Goal: Task Accomplishment & Management: Complete application form

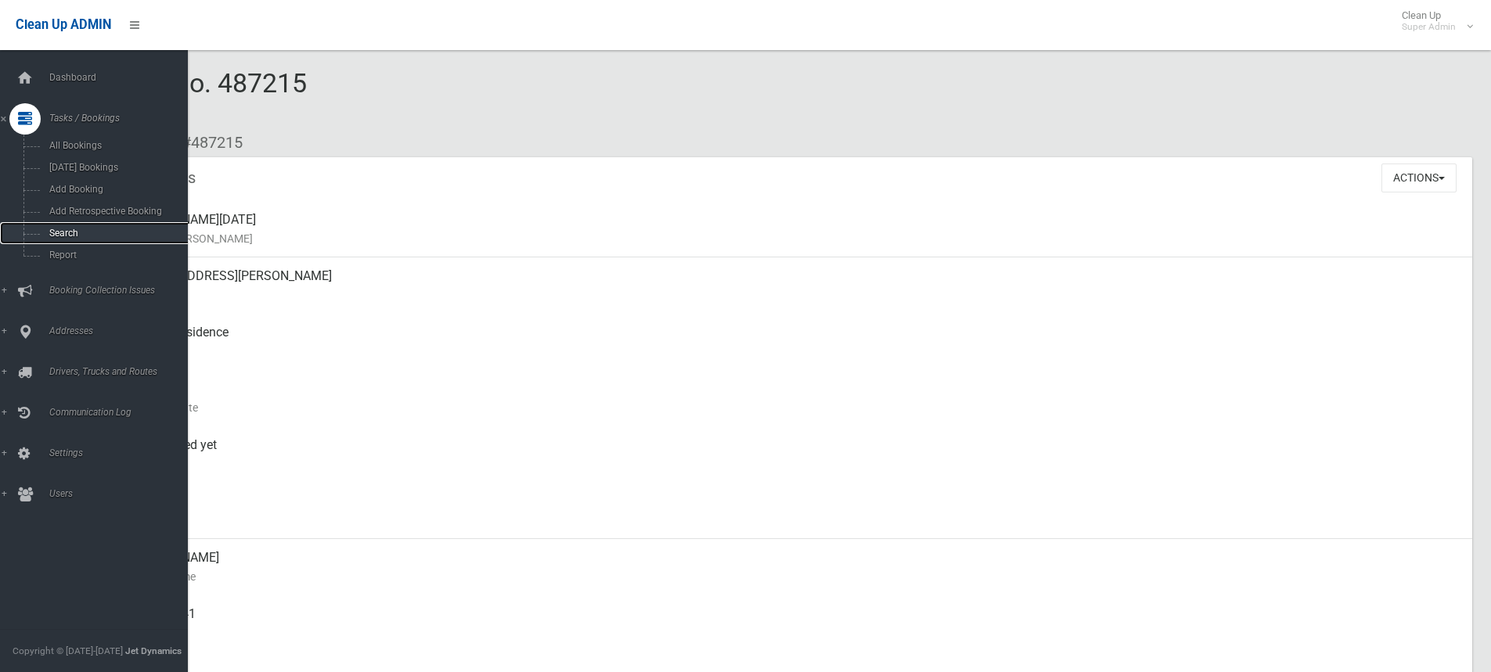
click at [72, 232] on span "Search" at bounding box center [116, 233] width 142 height 11
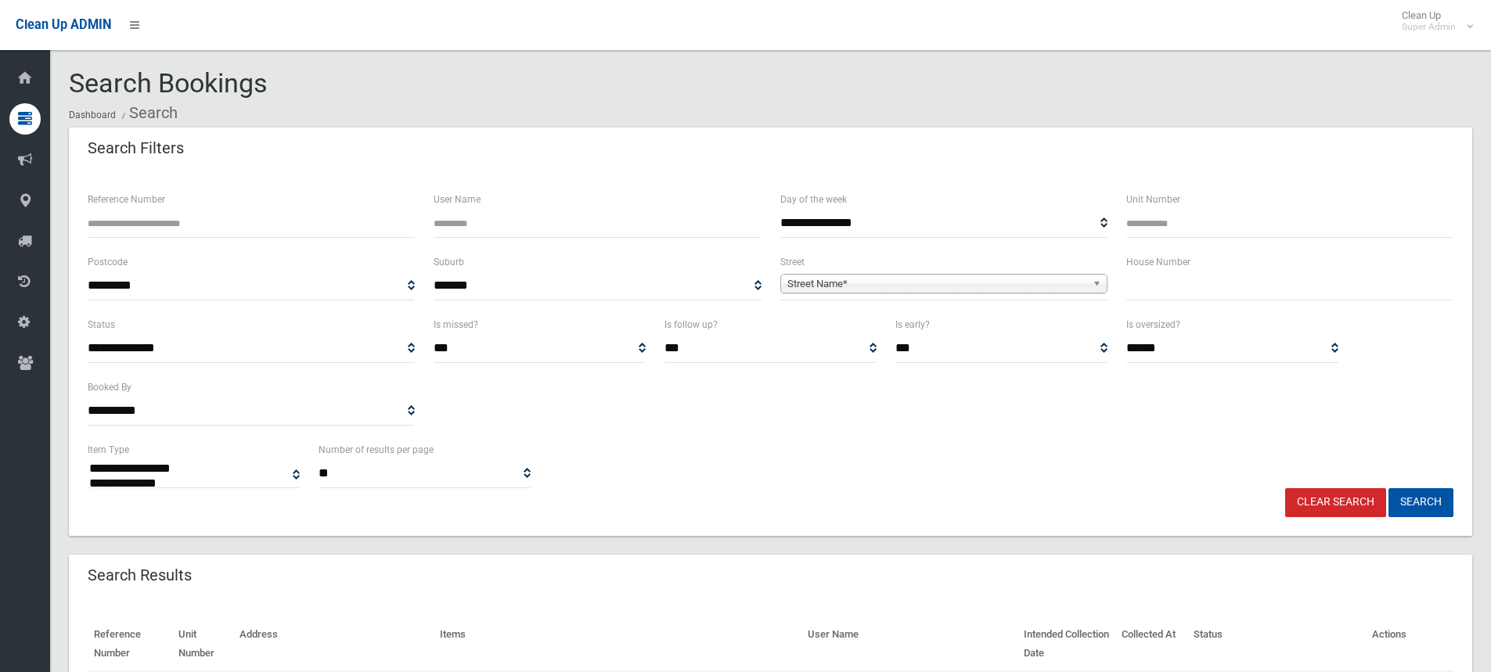
select select
click at [1150, 287] on input "text" at bounding box center [1289, 286] width 327 height 29
type input "*****"
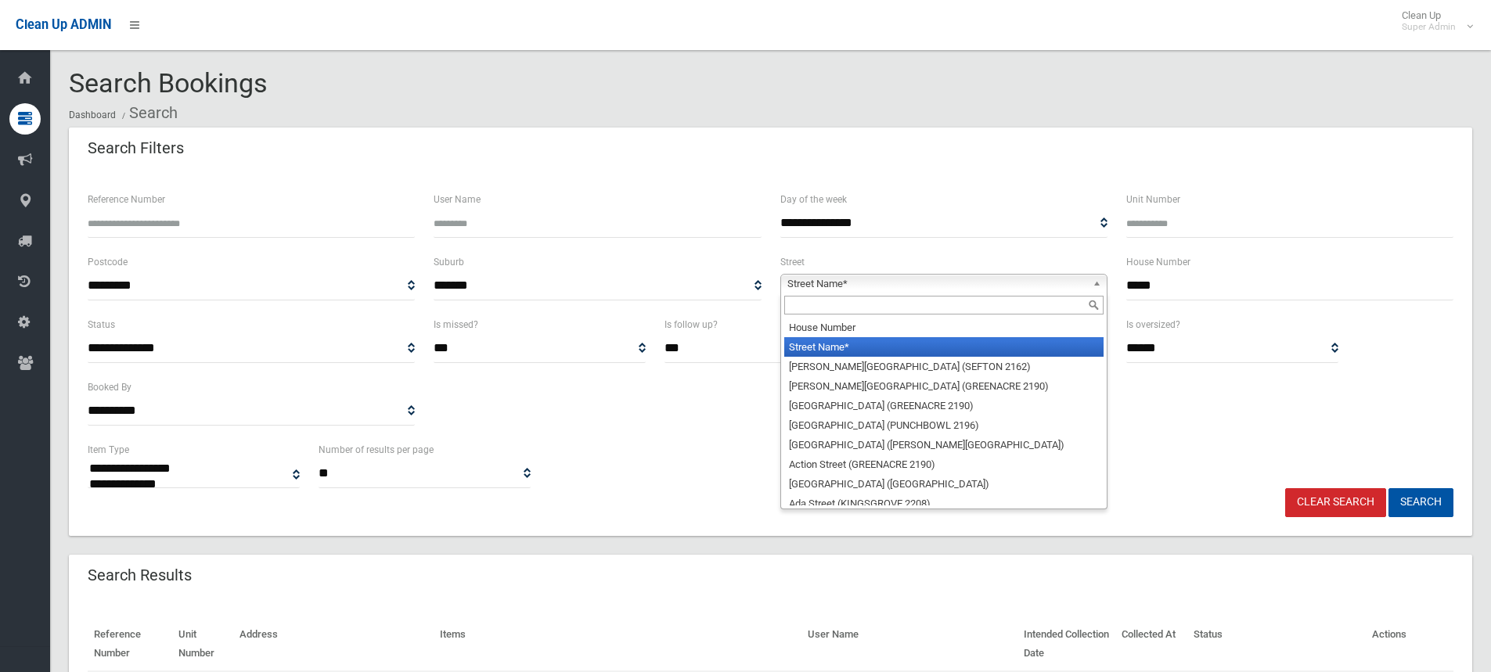
click at [816, 288] on span "Street Name*" at bounding box center [936, 284] width 299 height 19
click at [816, 309] on input "text" at bounding box center [943, 305] width 319 height 19
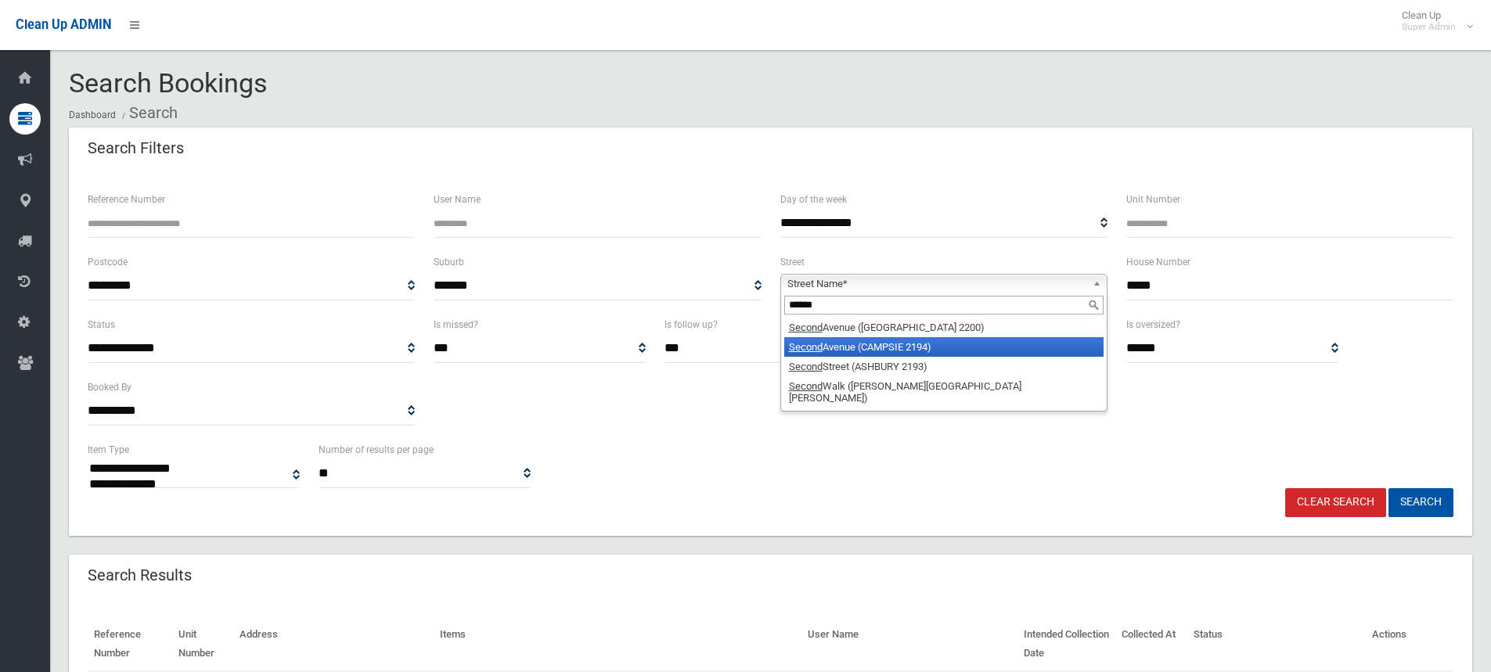
type input "******"
click at [866, 352] on li "Second Avenue (CAMPSIE 2194)" at bounding box center [943, 347] width 319 height 20
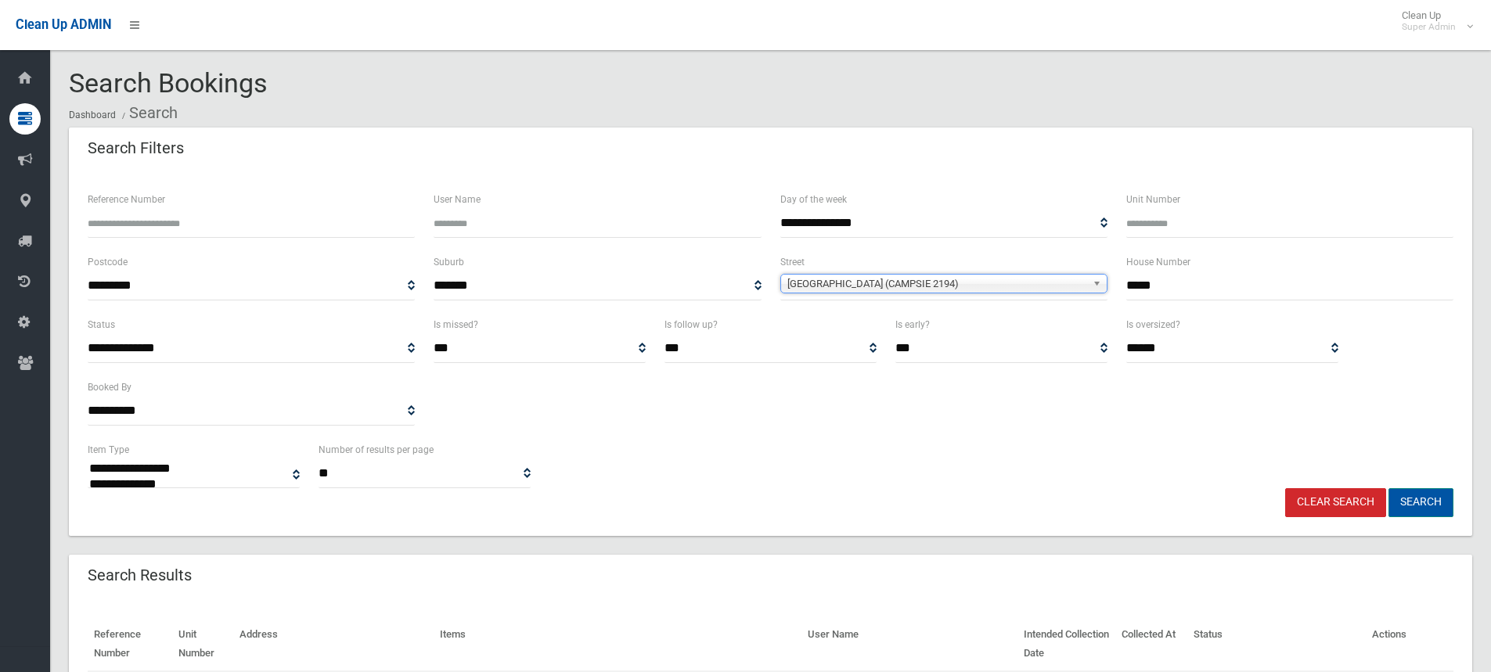
click at [1425, 499] on button "Search" at bounding box center [1421, 502] width 65 height 29
select select
click at [1421, 513] on button "Search" at bounding box center [1421, 502] width 65 height 29
select select
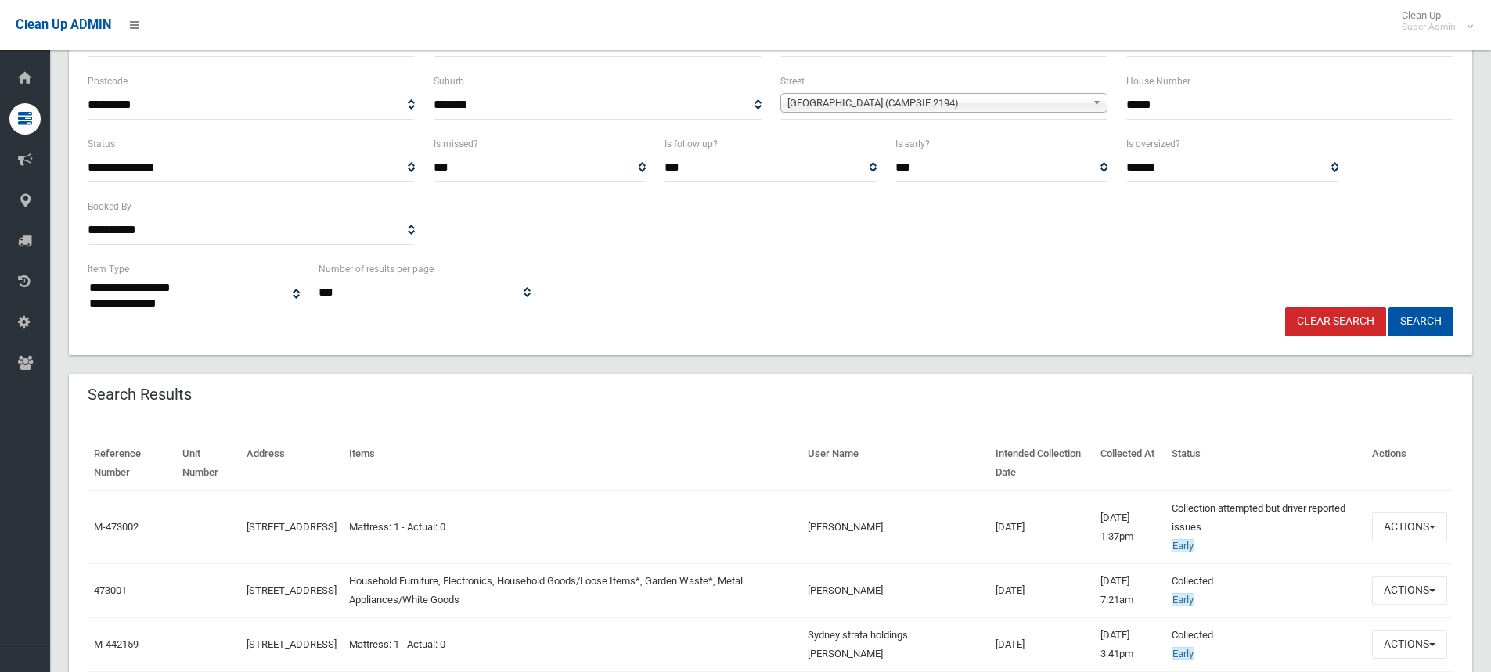
scroll to position [313, 0]
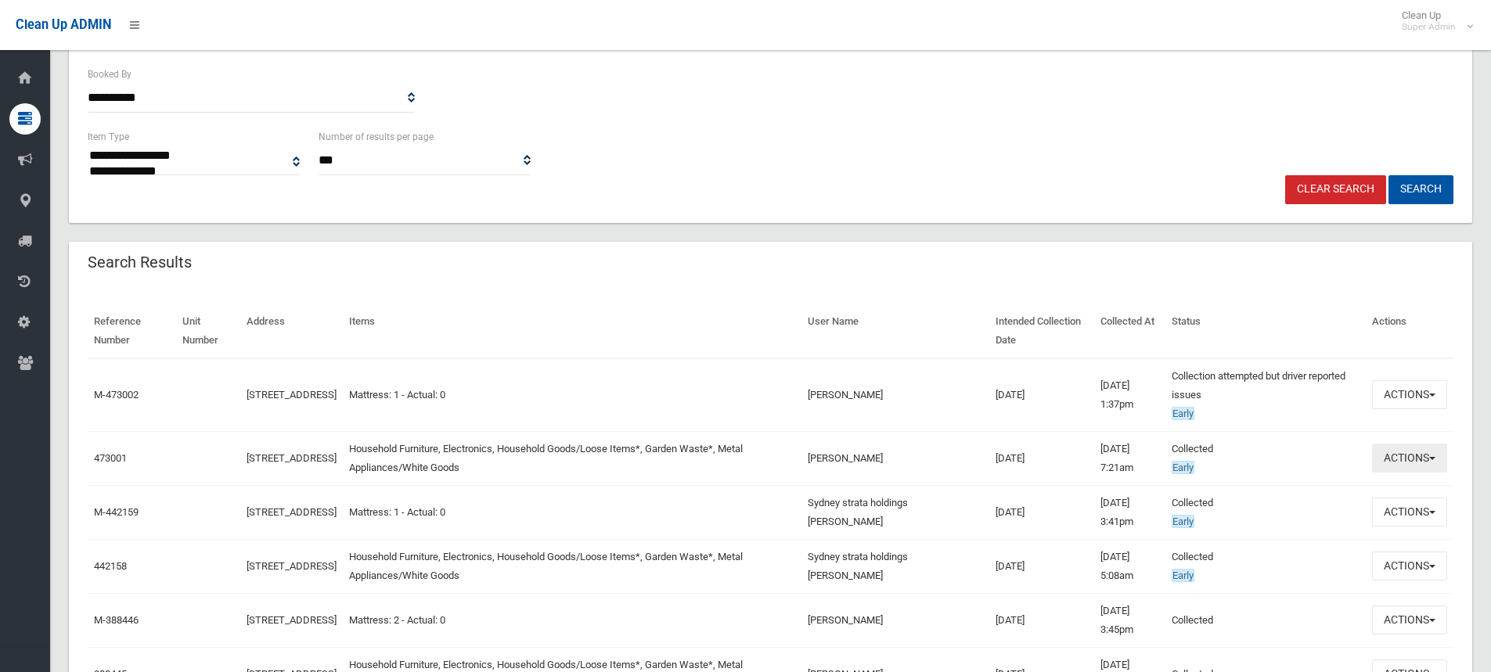
click at [1387, 460] on button "Actions" at bounding box center [1409, 458] width 75 height 29
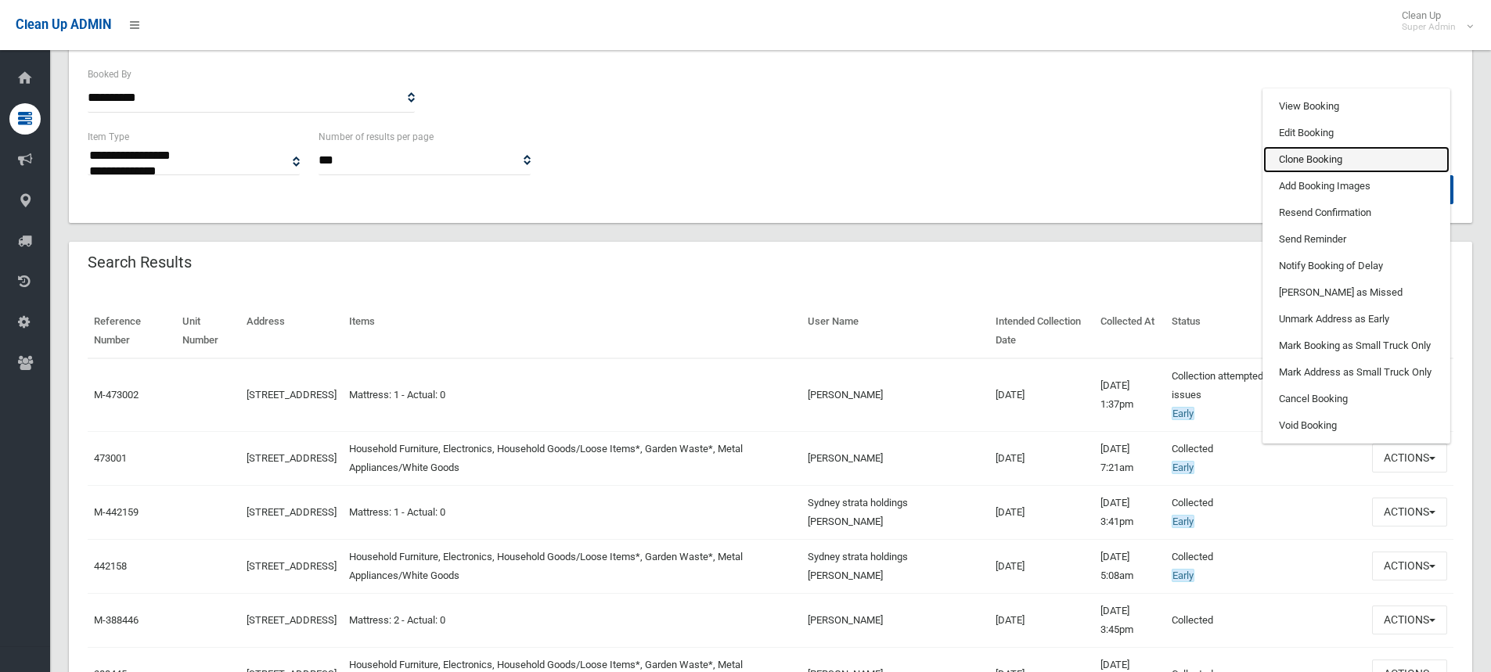
click at [1303, 156] on link "Clone Booking" at bounding box center [1356, 159] width 186 height 27
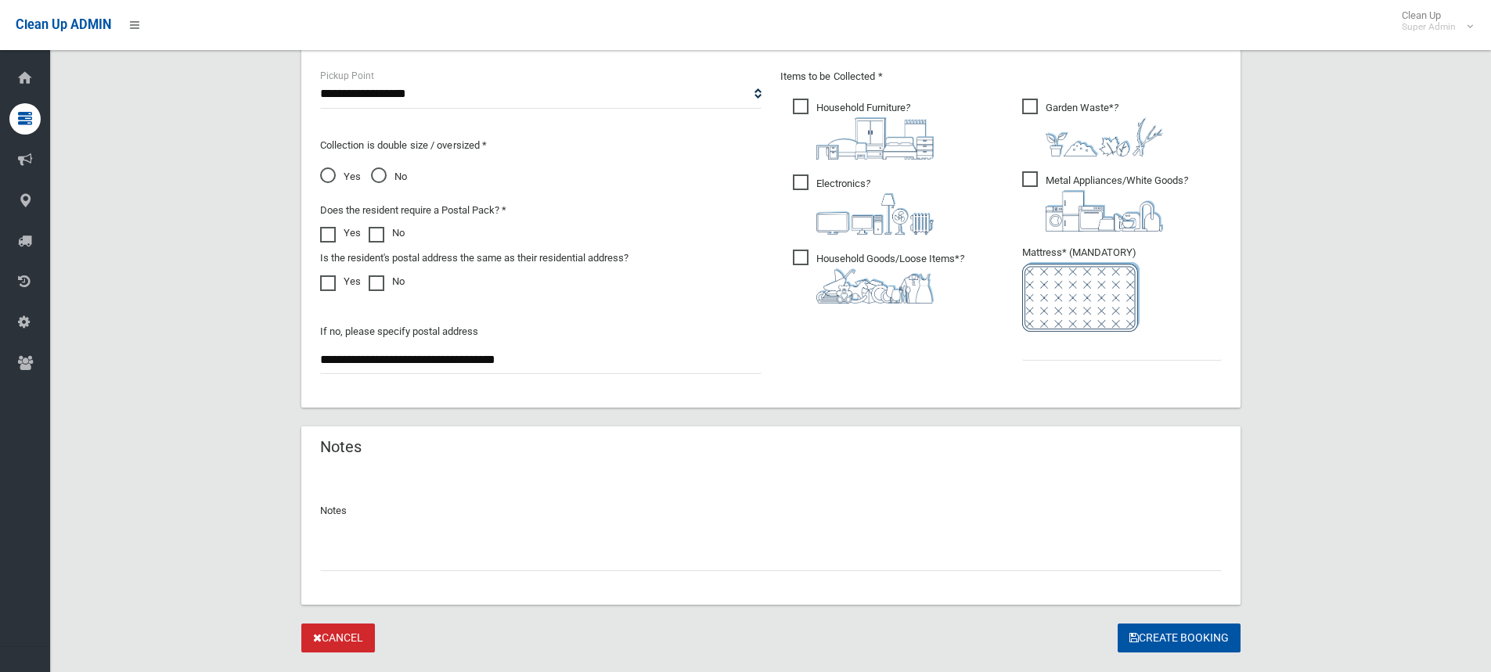
scroll to position [877, 0]
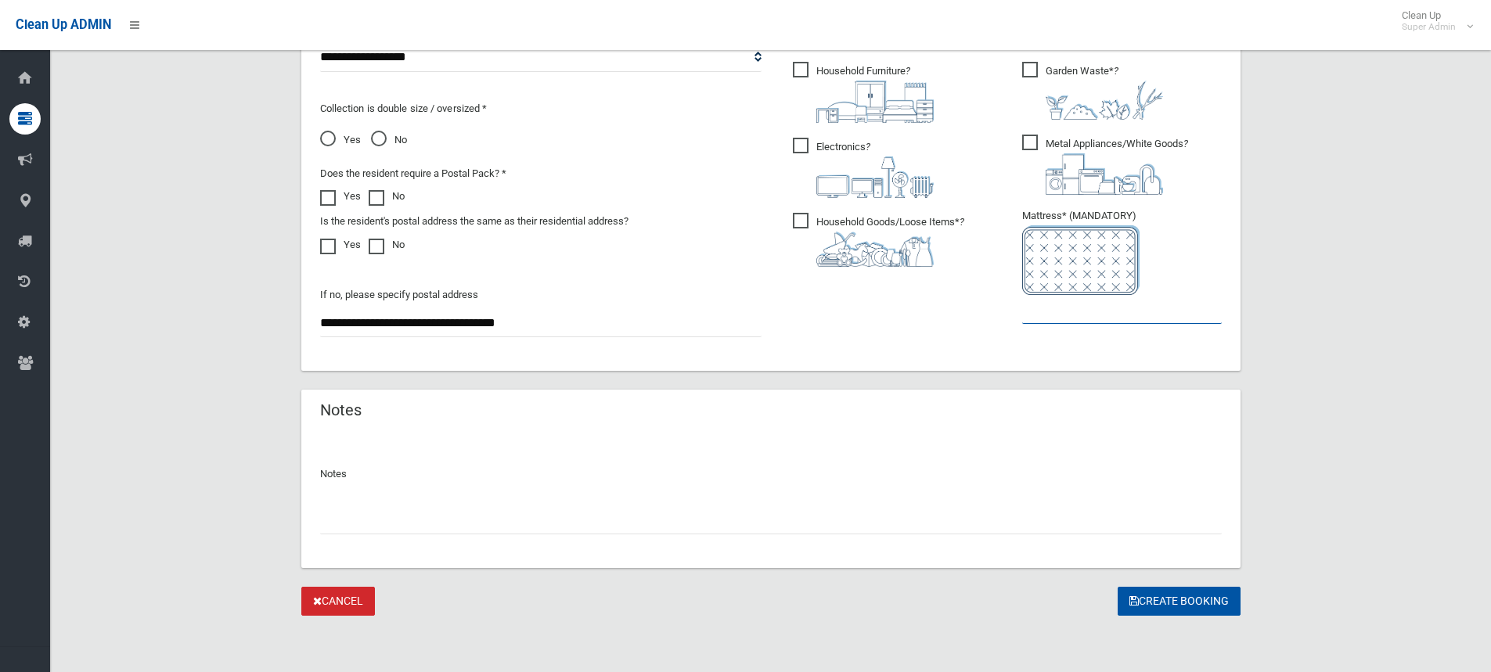
click at [1066, 318] on input "text" at bounding box center [1122, 309] width 200 height 29
type input "*"
click at [407, 510] on input "text" at bounding box center [771, 520] width 902 height 29
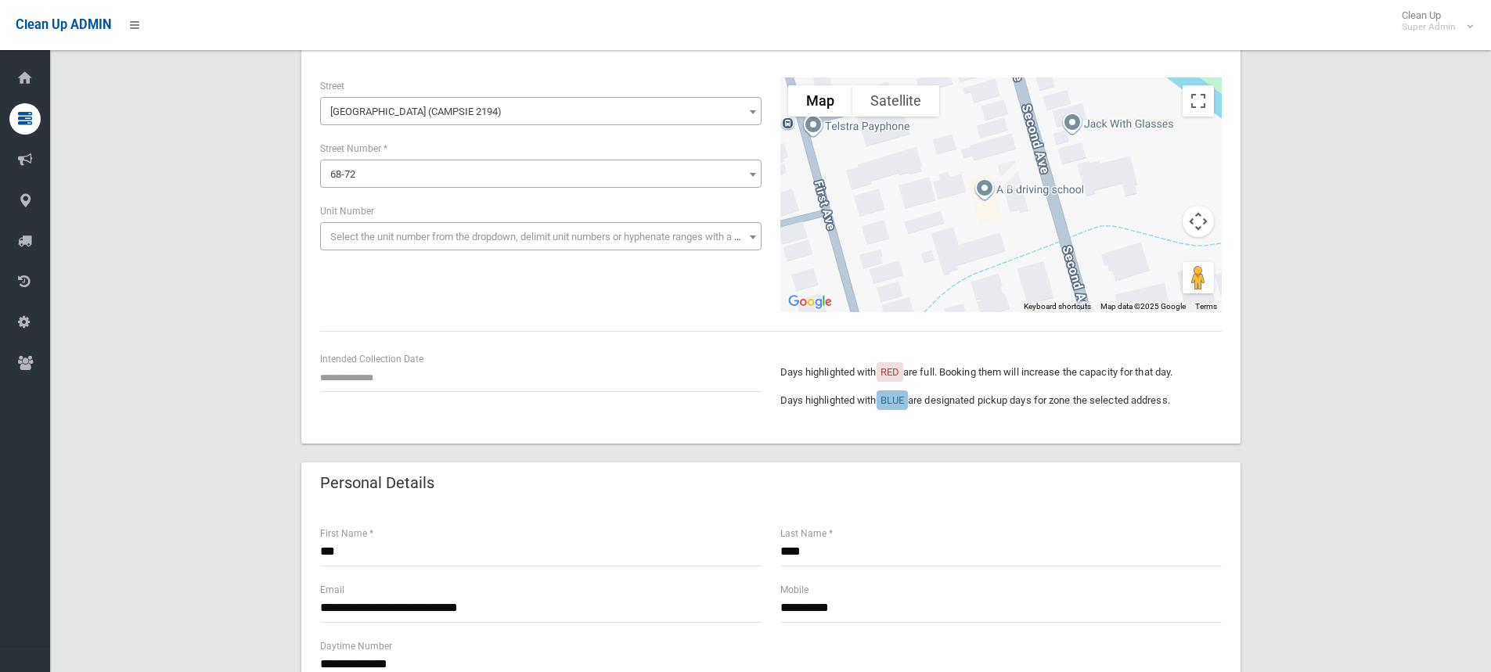
scroll to position [250, 0]
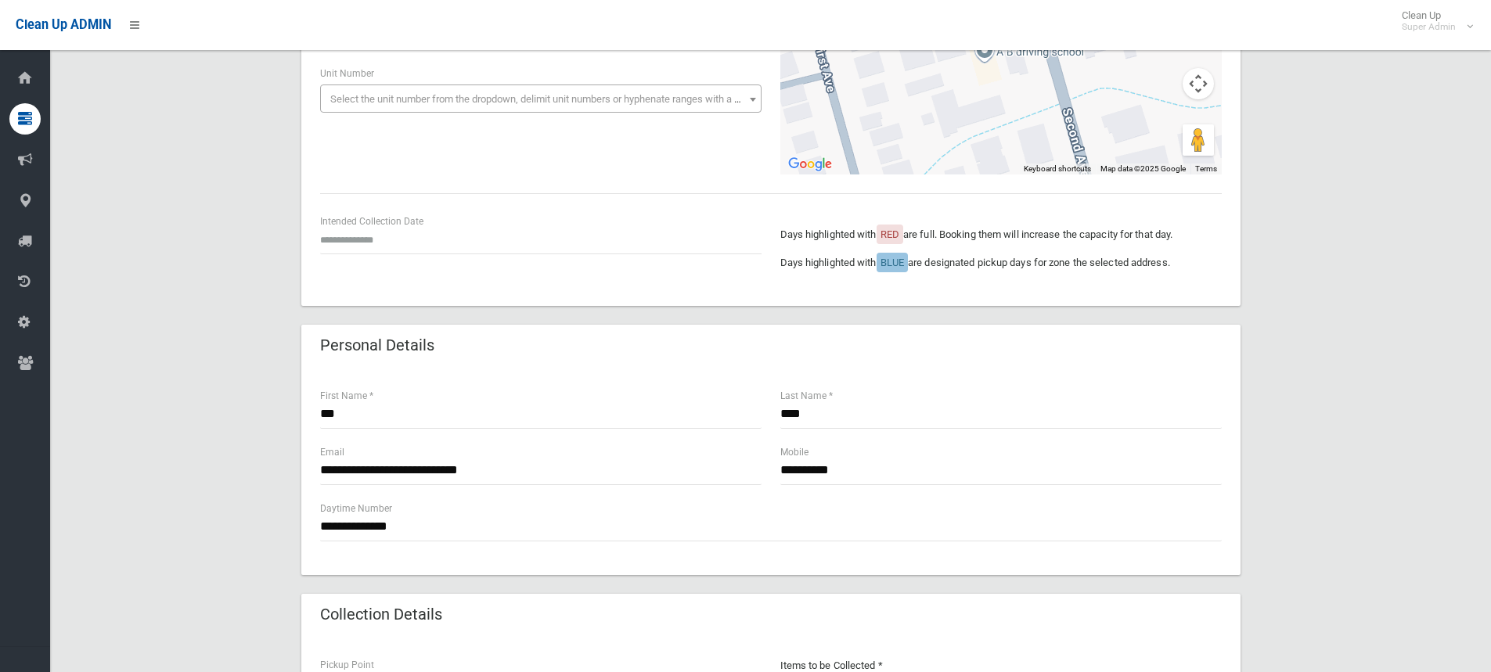
type input "**********"
click at [362, 241] on input "text" at bounding box center [540, 239] width 441 height 29
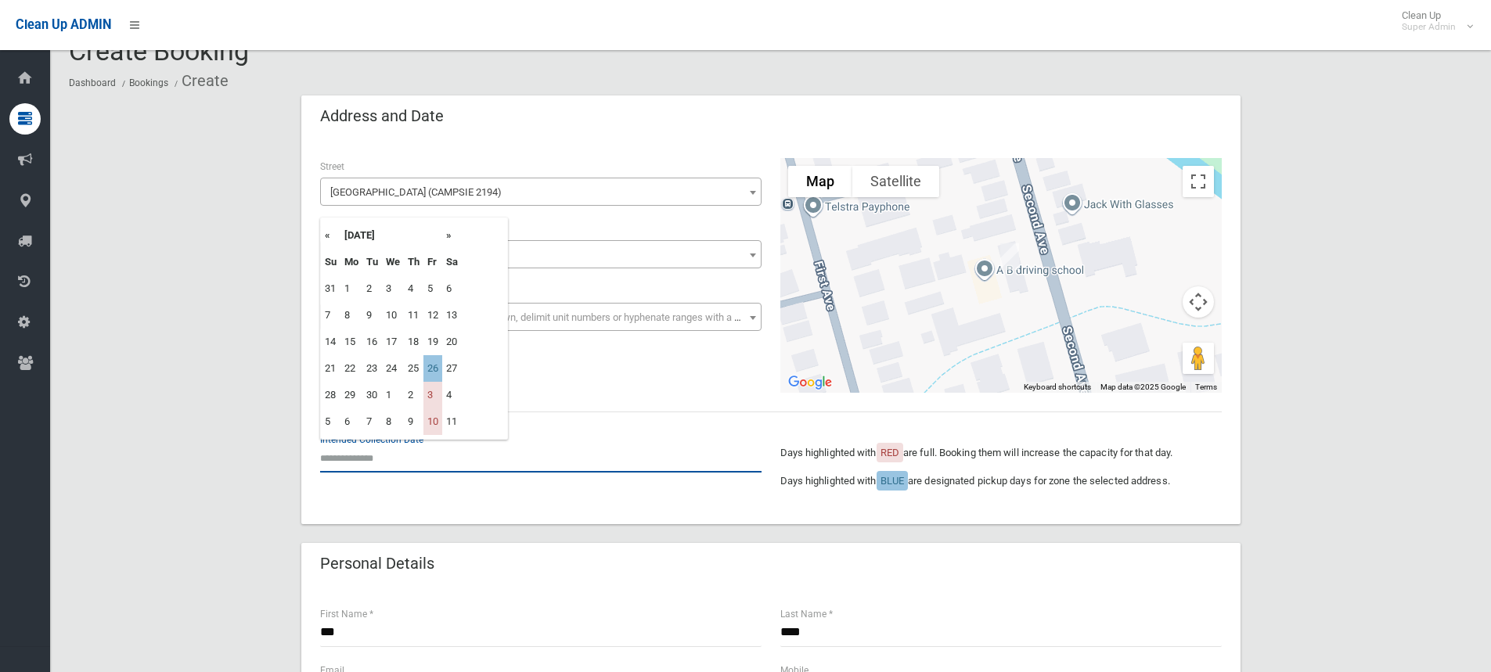
scroll to position [16, 0]
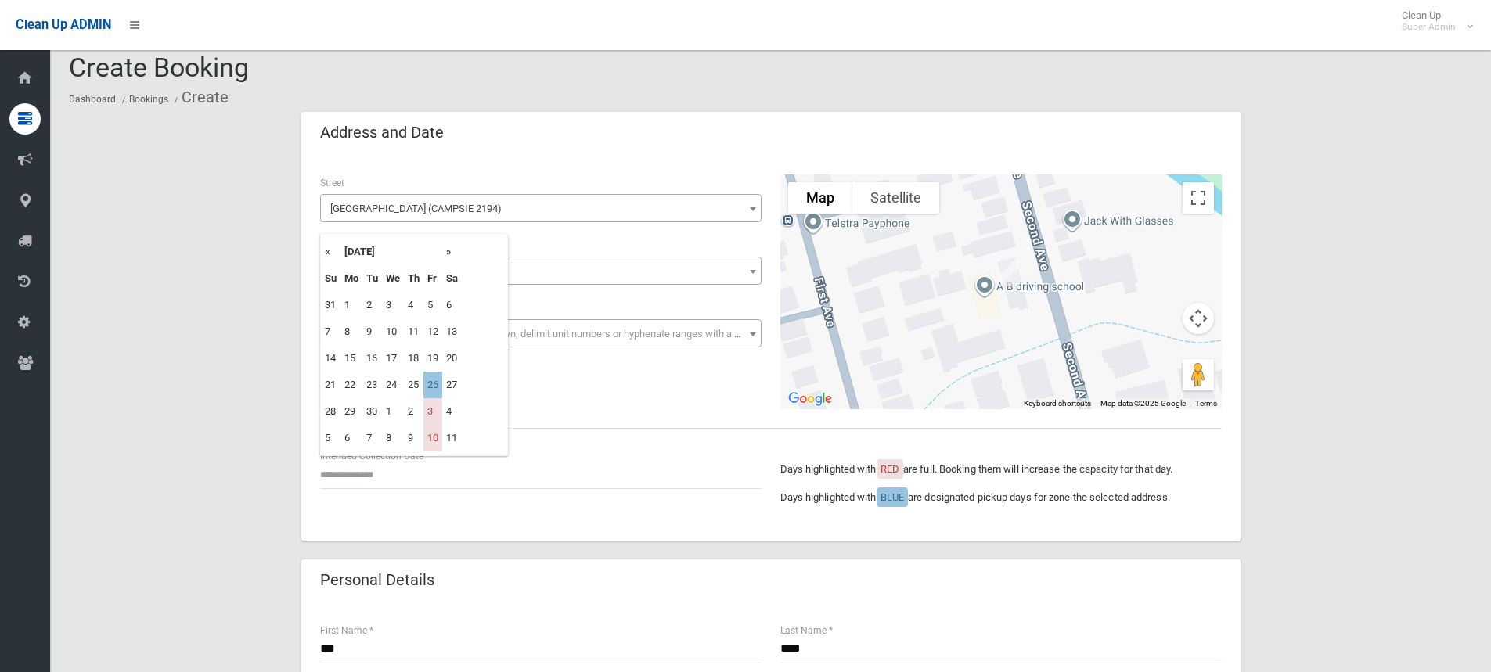
click at [449, 253] on th "»" at bounding box center [452, 252] width 20 height 27
click at [435, 385] on td "24" at bounding box center [432, 385] width 19 height 27
type input "**********"
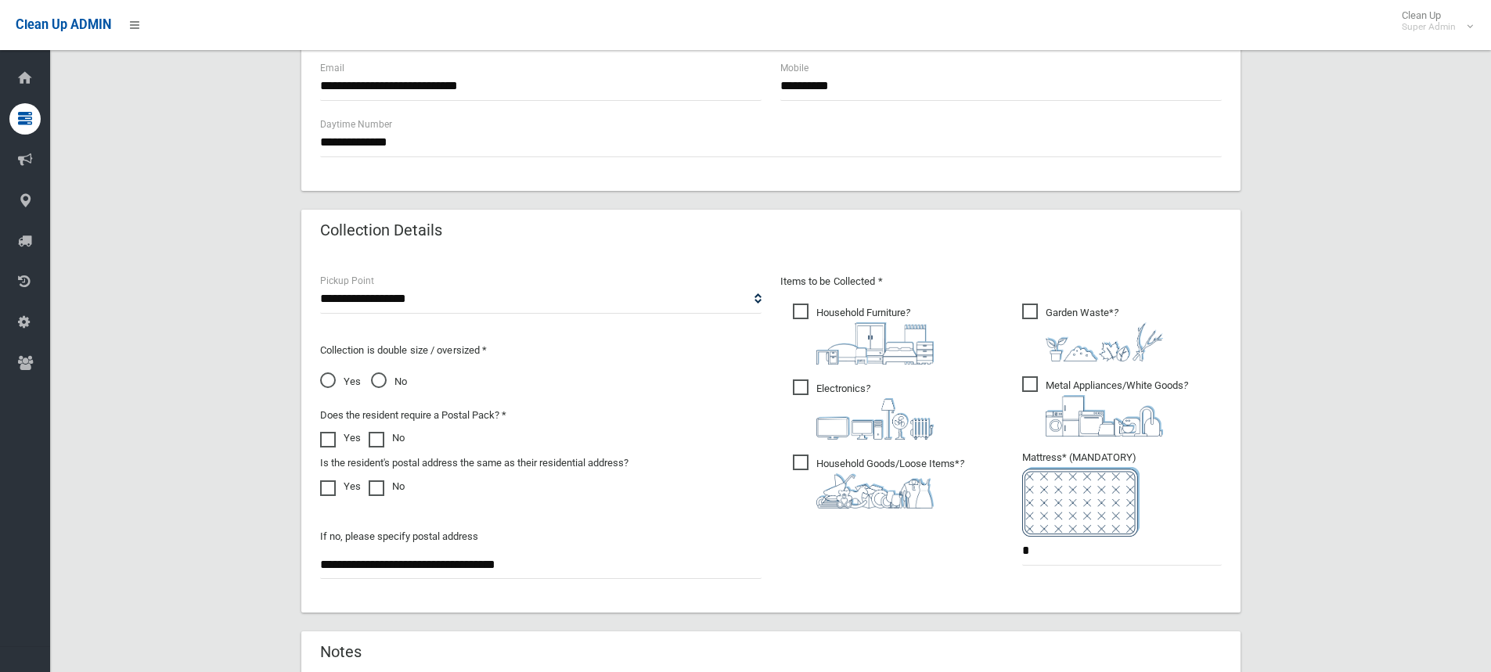
scroll to position [485, 0]
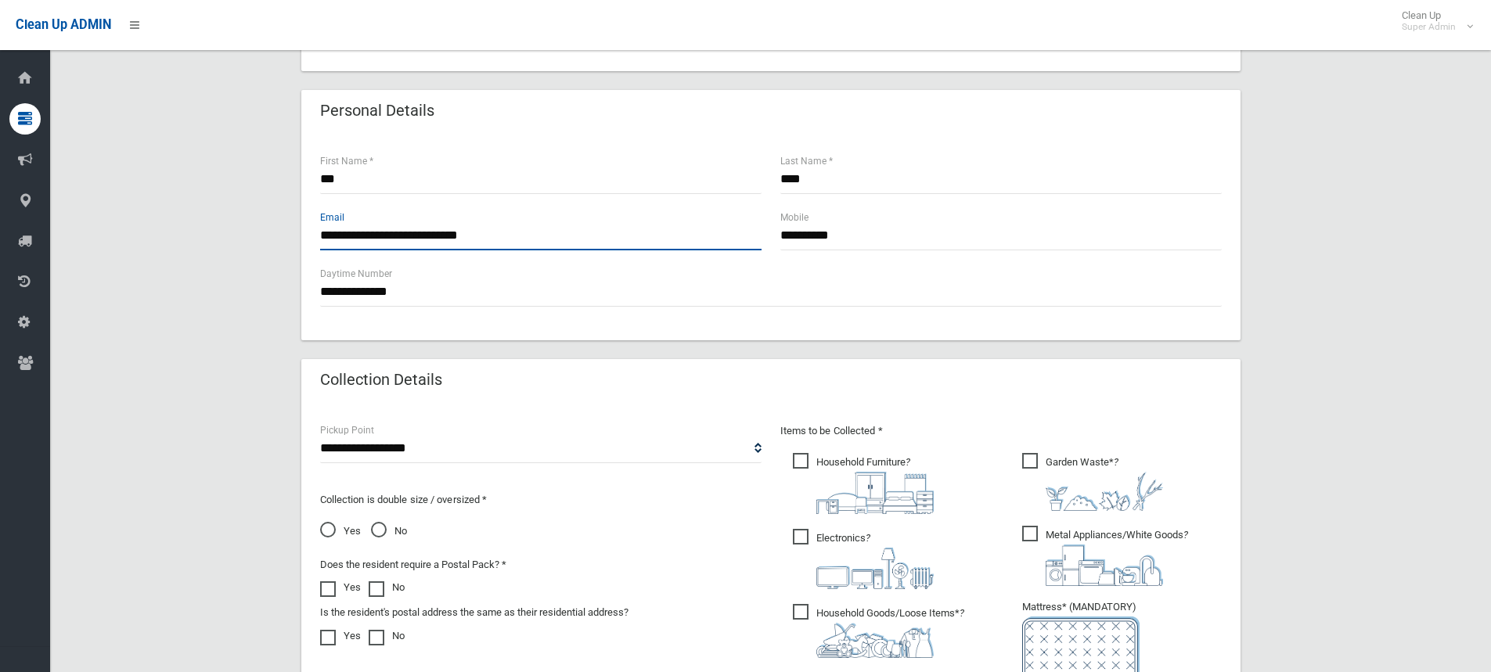
drag, startPoint x: 510, startPoint y: 240, endPoint x: 232, endPoint y: 254, distance: 279.1
click at [232, 254] on div "**********" at bounding box center [770, 324] width 1403 height 1365
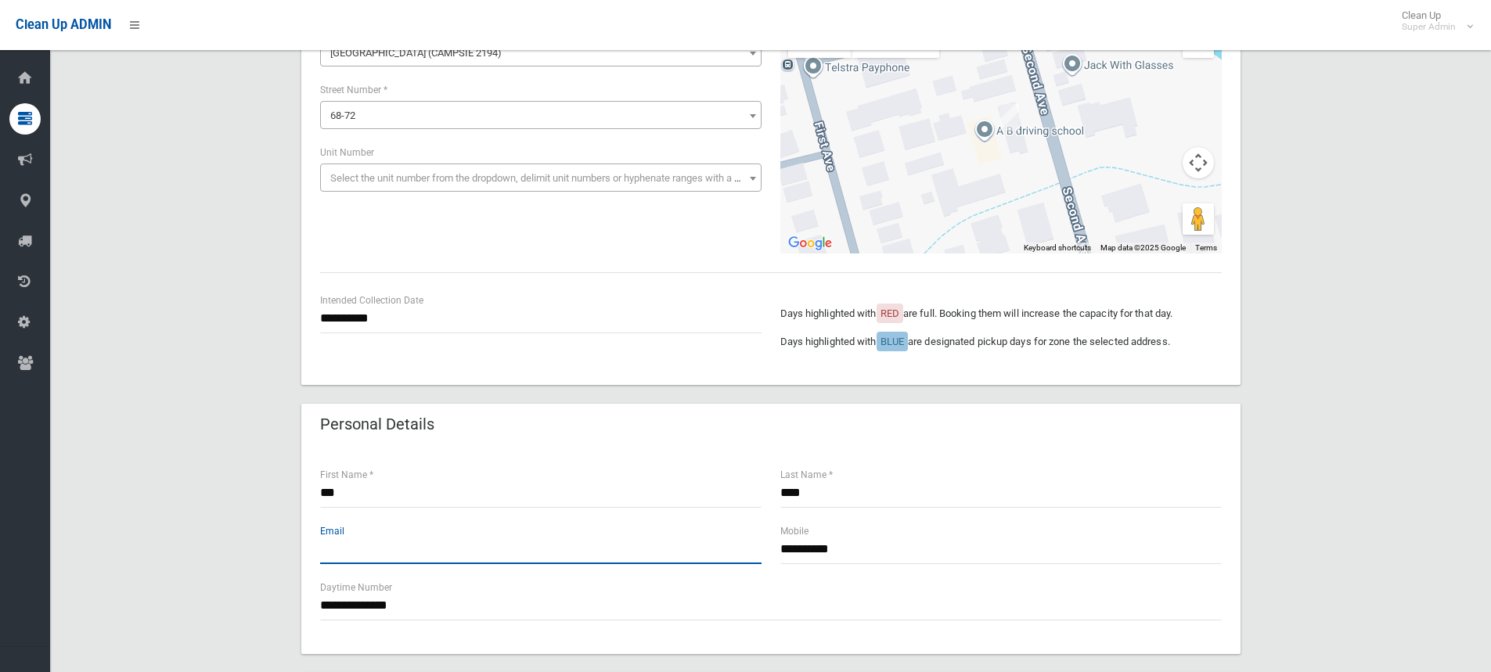
scroll to position [172, 0]
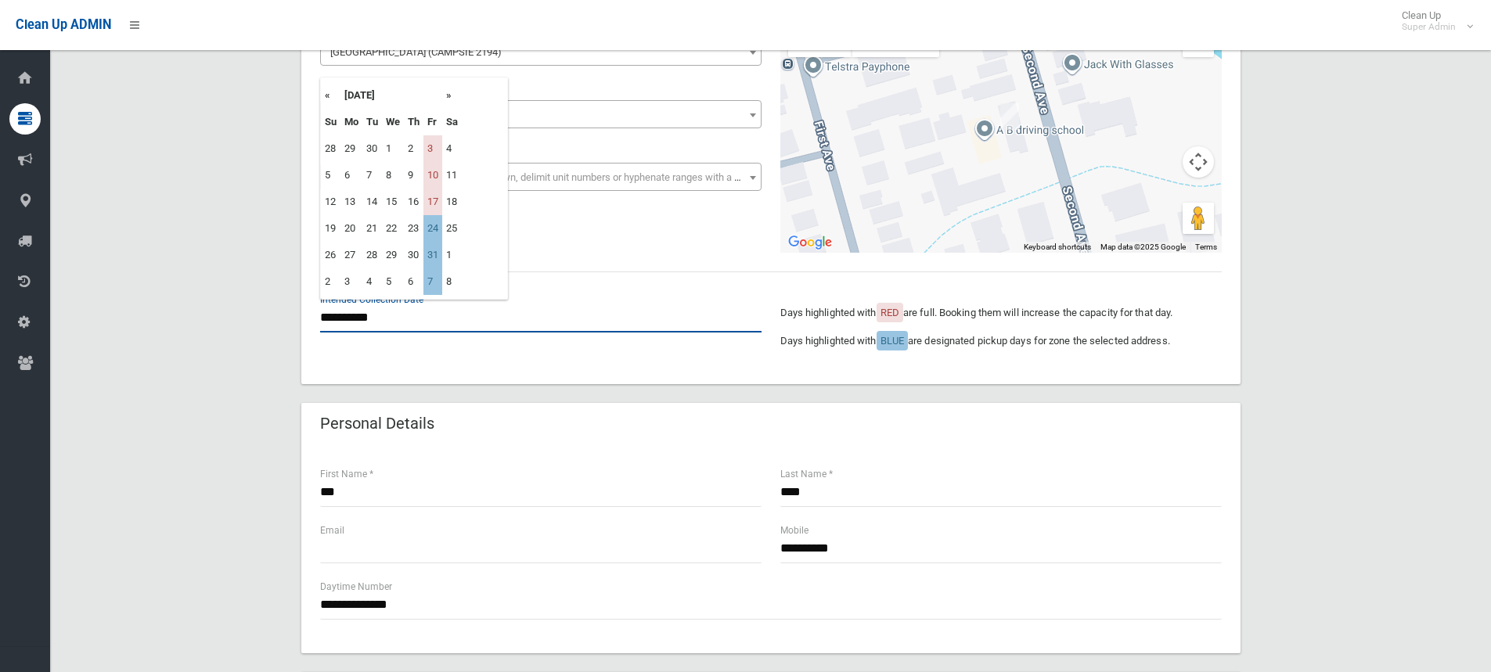
click at [371, 326] on input "**********" at bounding box center [540, 318] width 441 height 29
click at [434, 225] on td "24" at bounding box center [432, 228] width 19 height 27
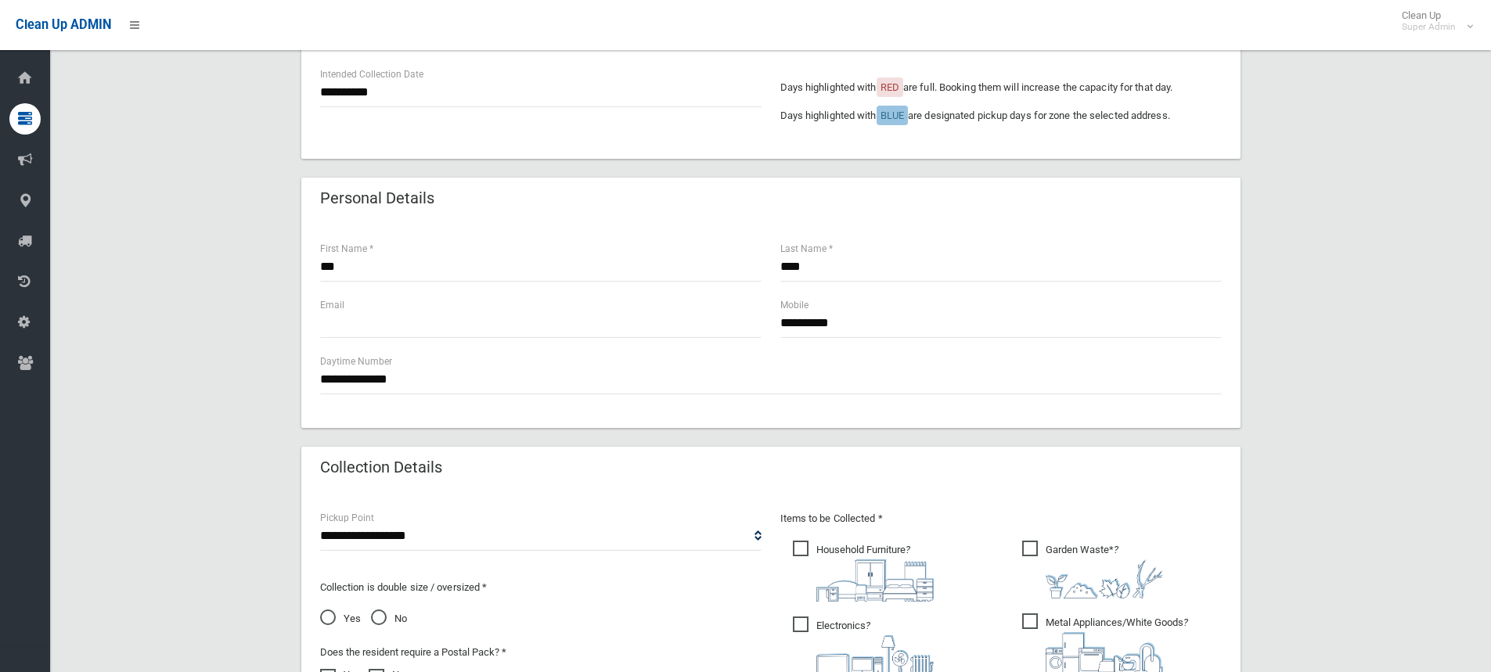
scroll to position [407, 0]
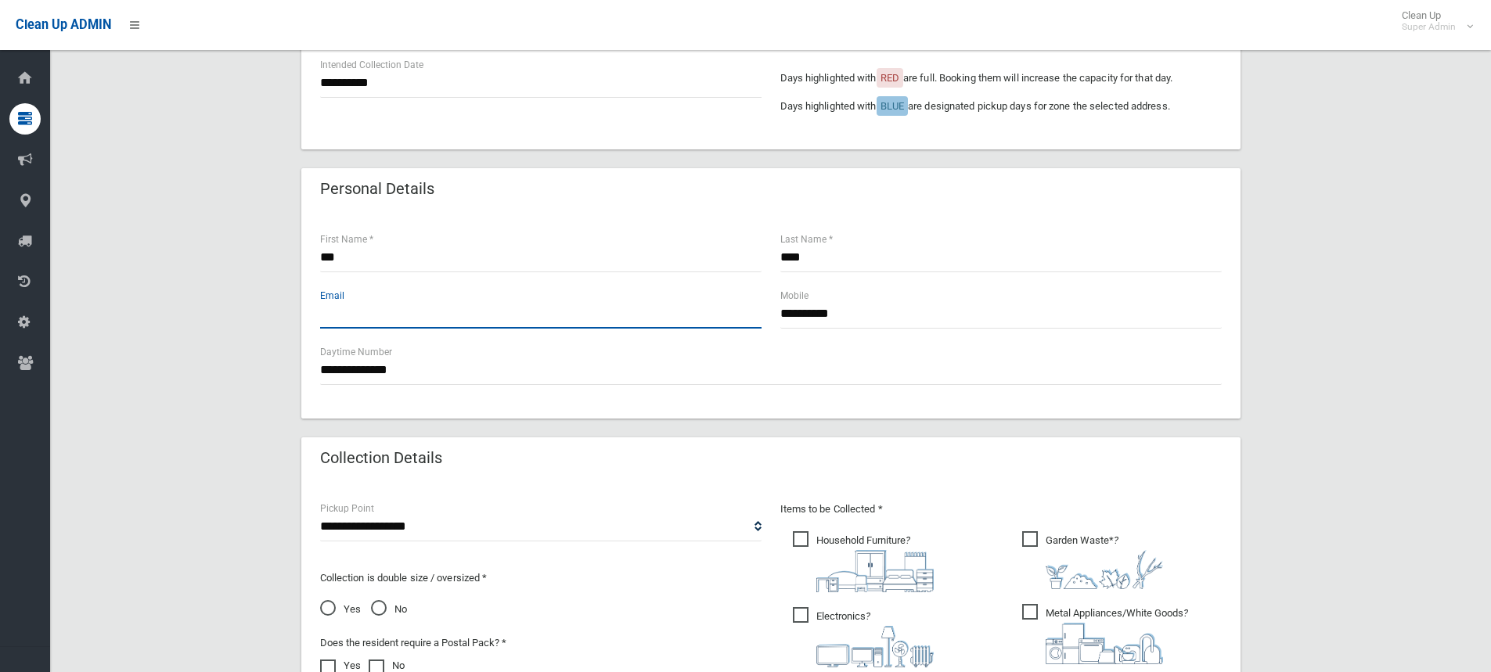
click at [400, 322] on input "text" at bounding box center [540, 314] width 441 height 29
type input "**********"
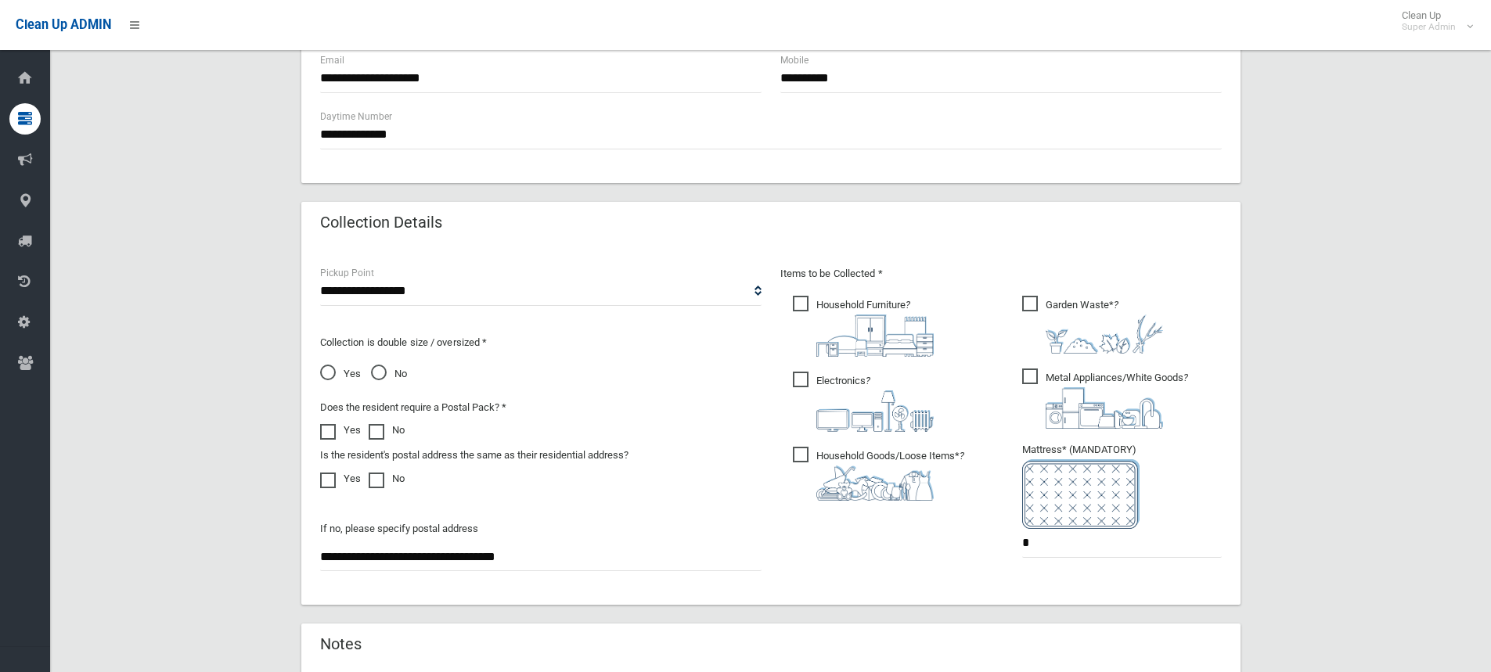
scroll to position [861, 0]
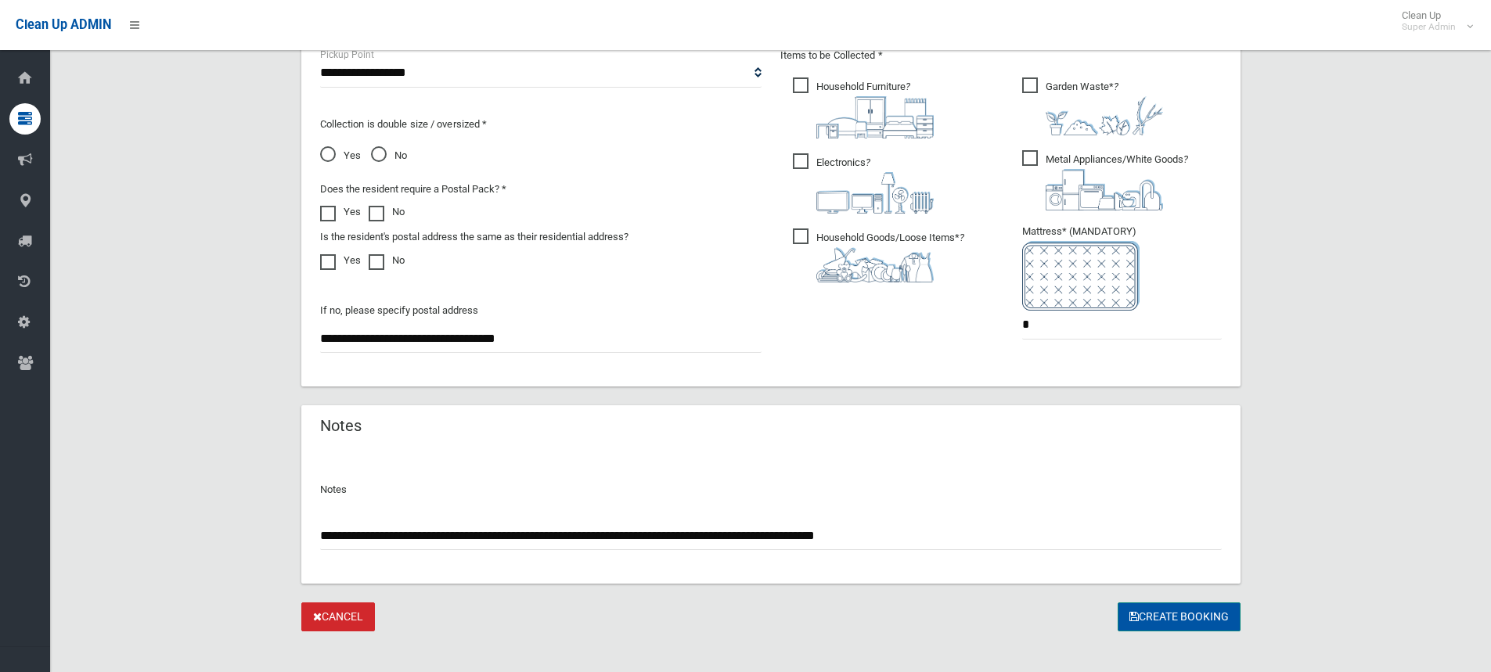
click at [1158, 620] on button "Create Booking" at bounding box center [1179, 617] width 123 height 29
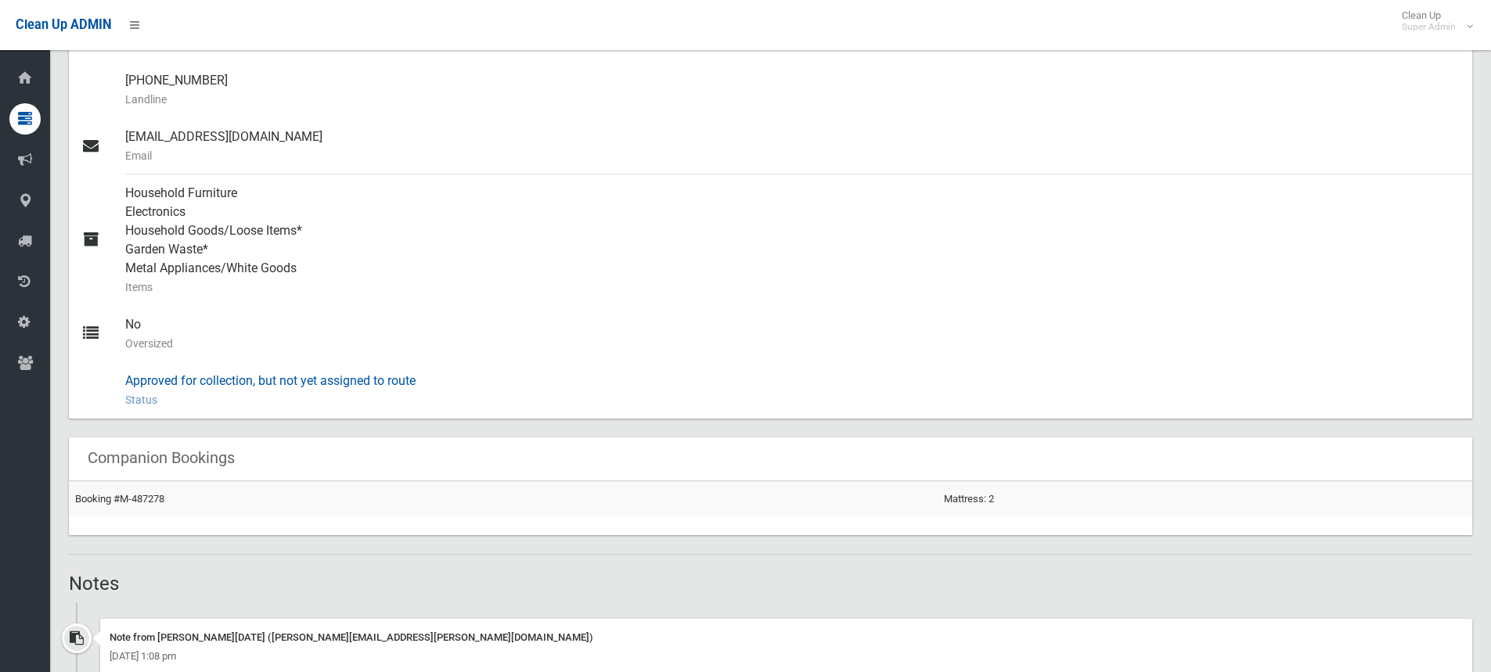
scroll to position [704, 0]
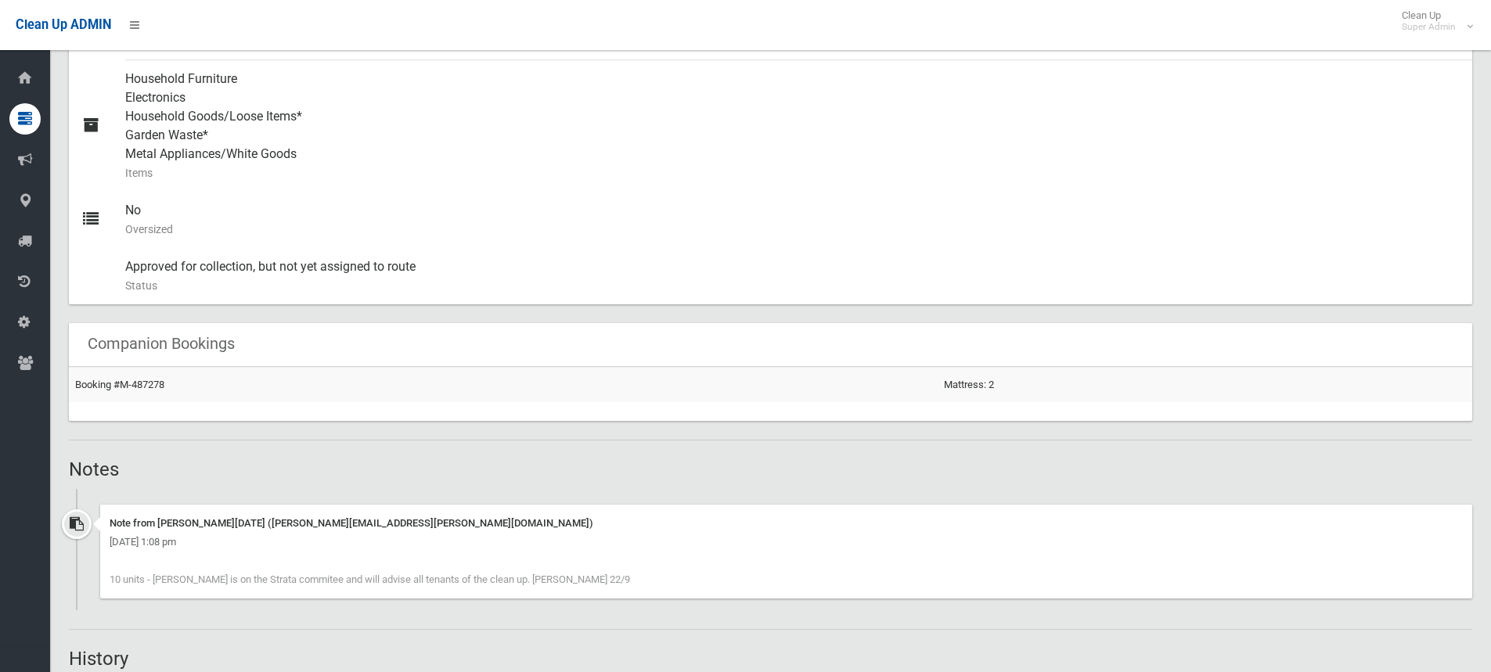
click at [395, 611] on div "Note from [PERSON_NAME][DATE] ([PERSON_NAME][EMAIL_ADDRESS][PERSON_NAME][DOMAIN…" at bounding box center [770, 558] width 1403 height 106
drag, startPoint x: 568, startPoint y: 578, endPoint x: 132, endPoint y: 578, distance: 436.8
click at [92, 585] on div "Note from [PERSON_NAME][DATE] ([PERSON_NAME][EMAIL_ADDRESS][PERSON_NAME][DOMAIN…" at bounding box center [770, 558] width 1403 height 106
copy span "10 units - Amy Love is on the Strata commitee and will advise all tenants of th…"
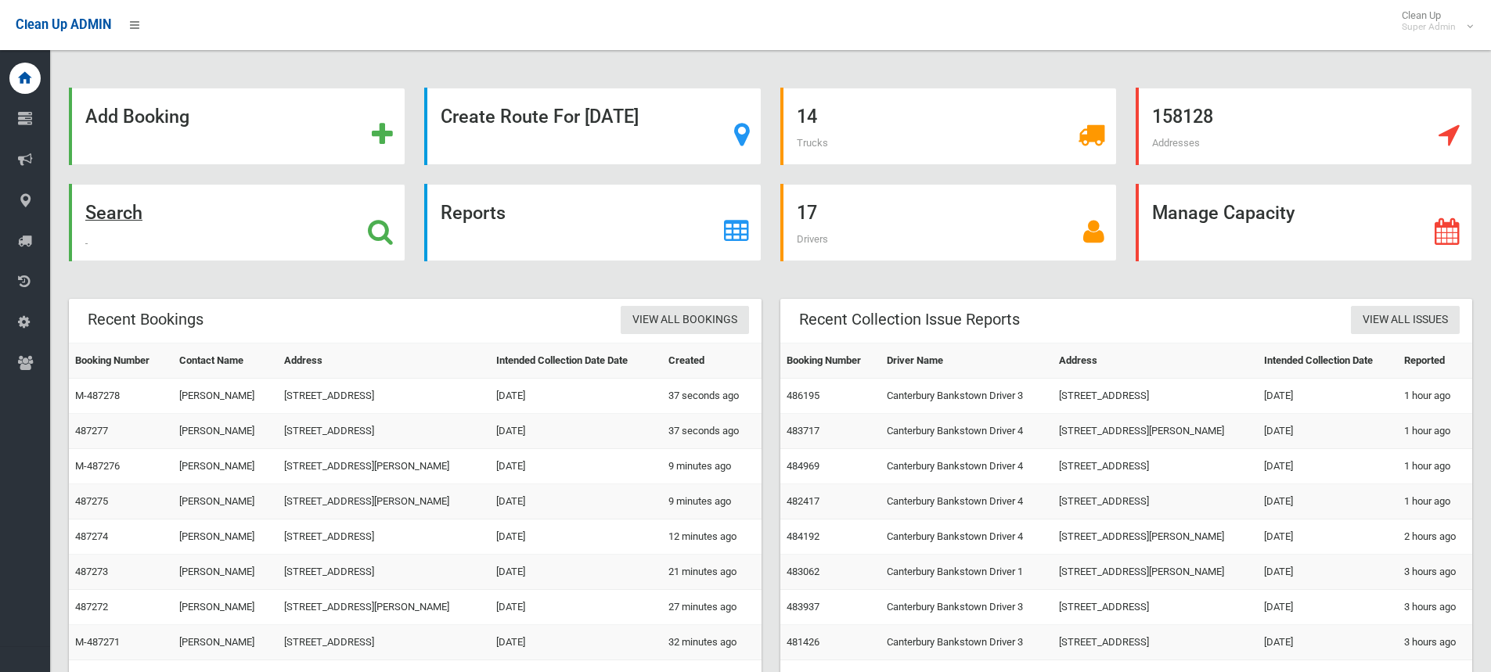
click at [110, 223] on strong "Search" at bounding box center [113, 213] width 57 height 22
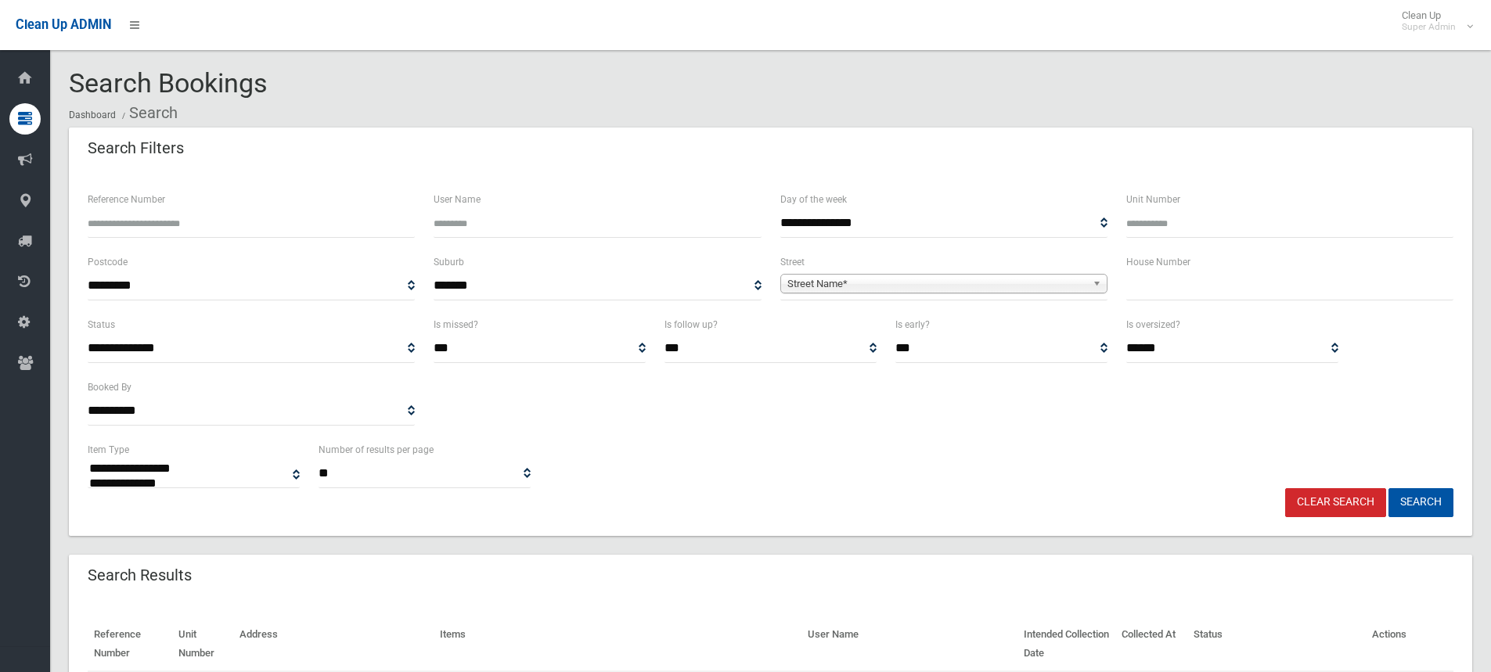
select select
click at [1198, 281] on input "text" at bounding box center [1289, 286] width 327 height 29
type input "*****"
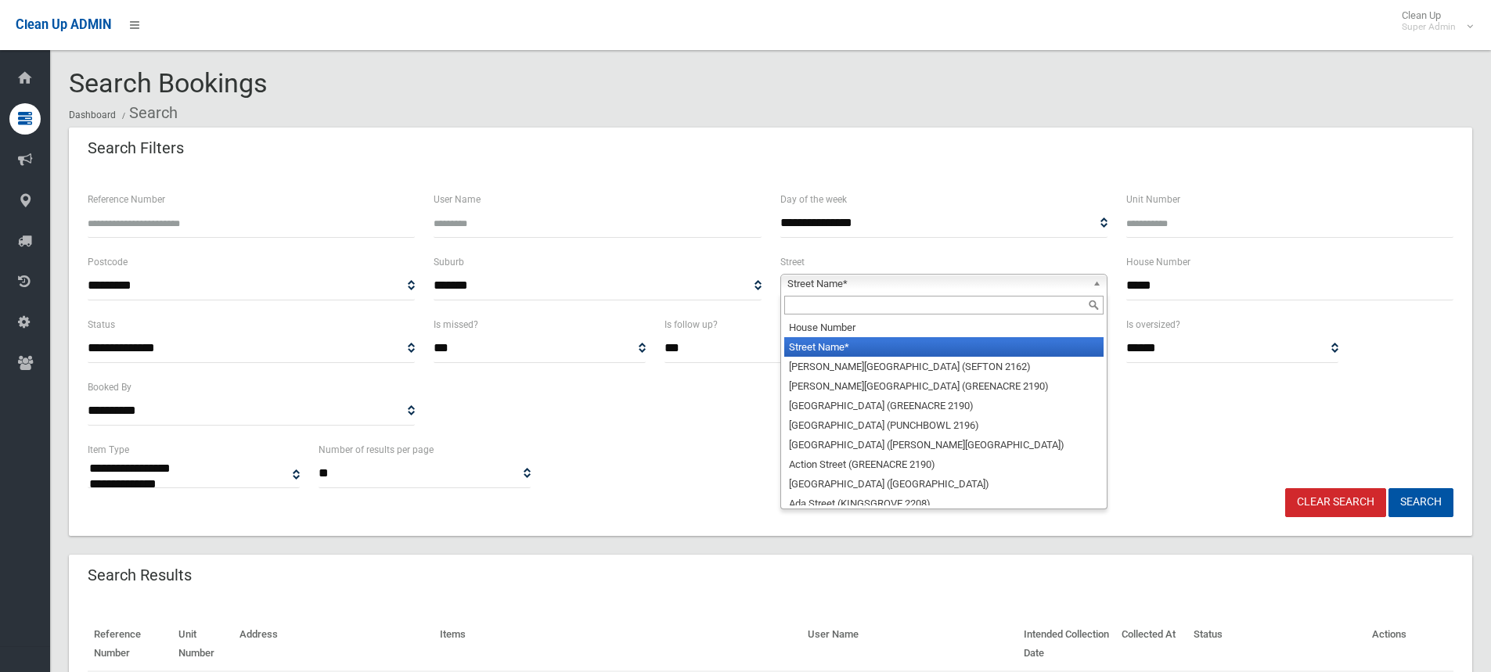
click at [822, 277] on span "Street Name*" at bounding box center [936, 284] width 299 height 19
click at [817, 302] on input "text" at bounding box center [943, 305] width 319 height 19
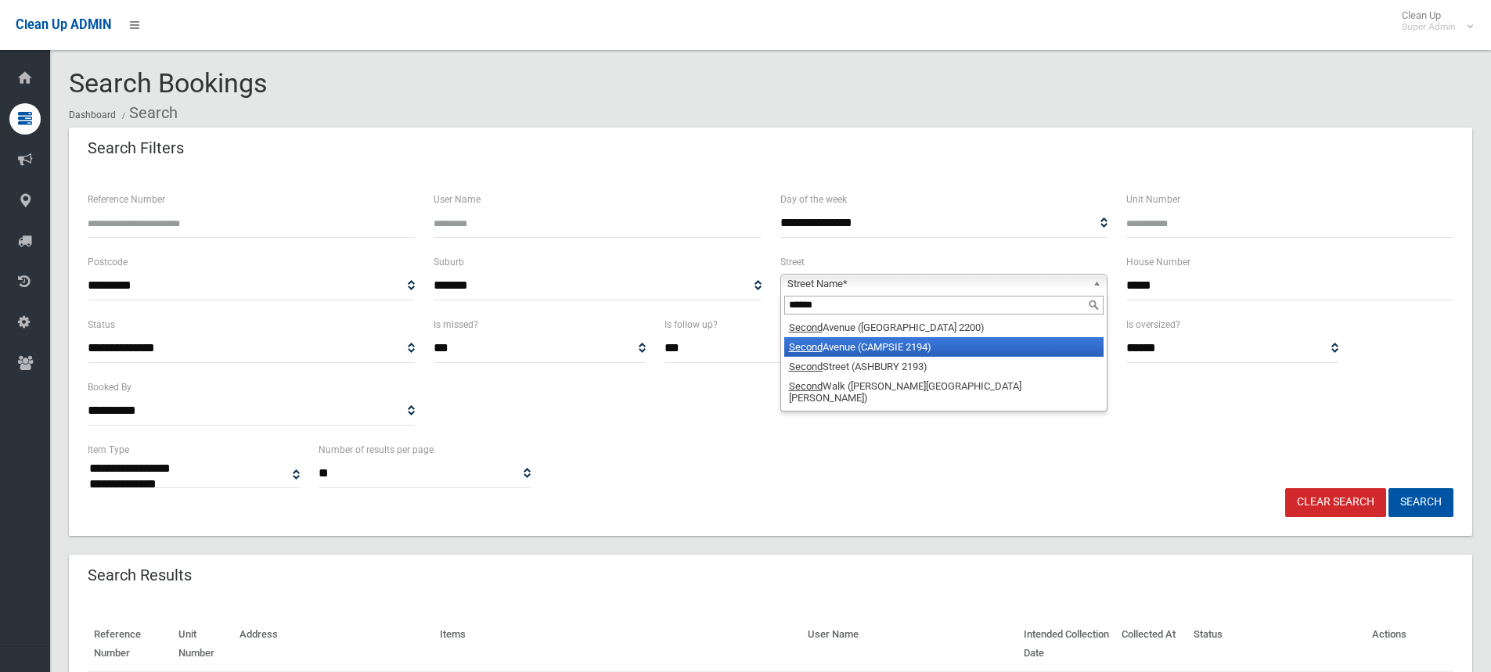
type input "******"
click at [838, 343] on li "Second Avenue (CAMPSIE 2194)" at bounding box center [943, 347] width 319 height 20
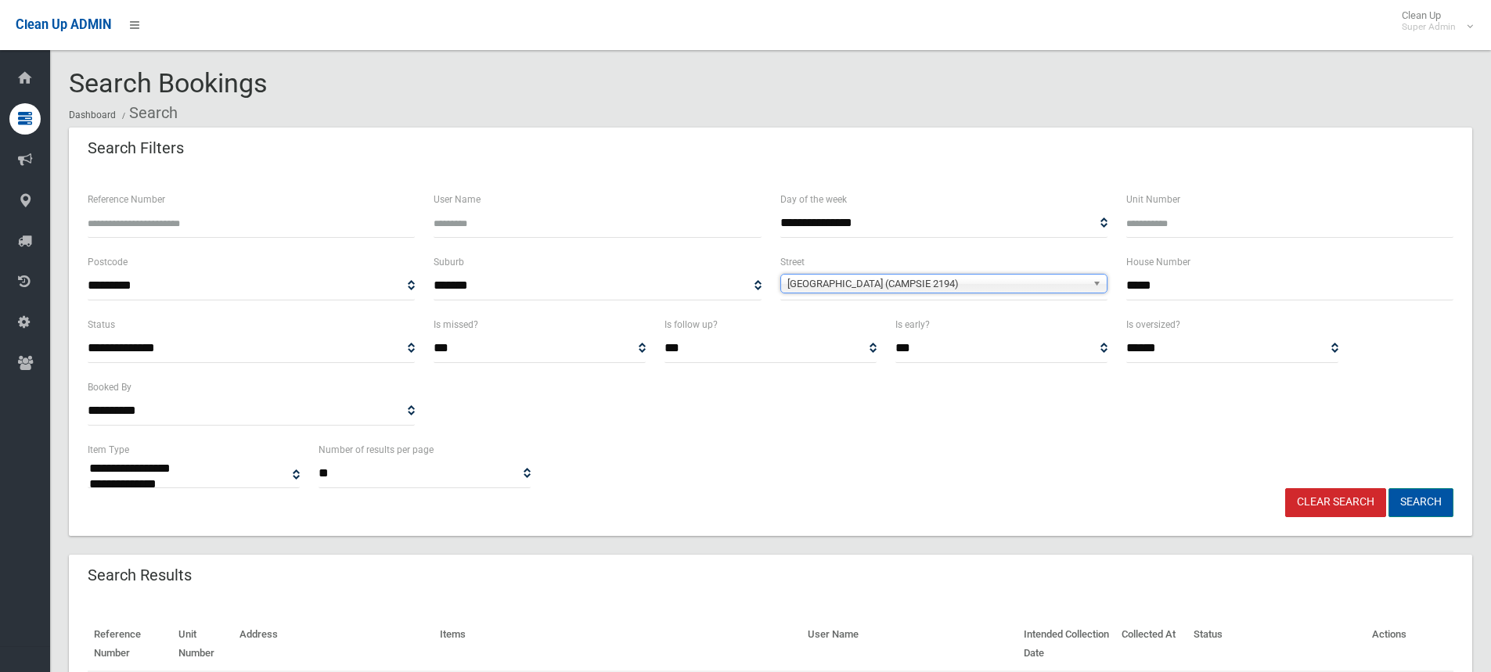
click at [1409, 509] on button "Search" at bounding box center [1421, 502] width 65 height 29
select select
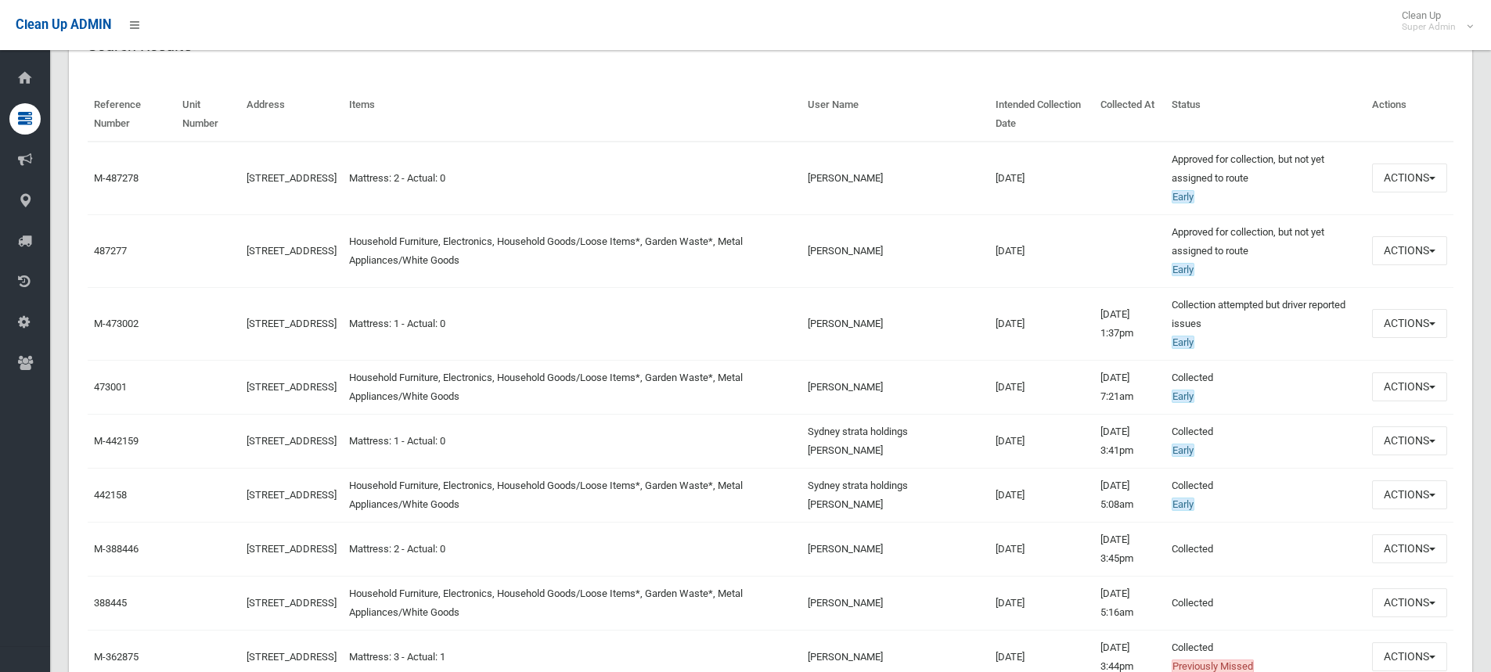
scroll to position [548, 0]
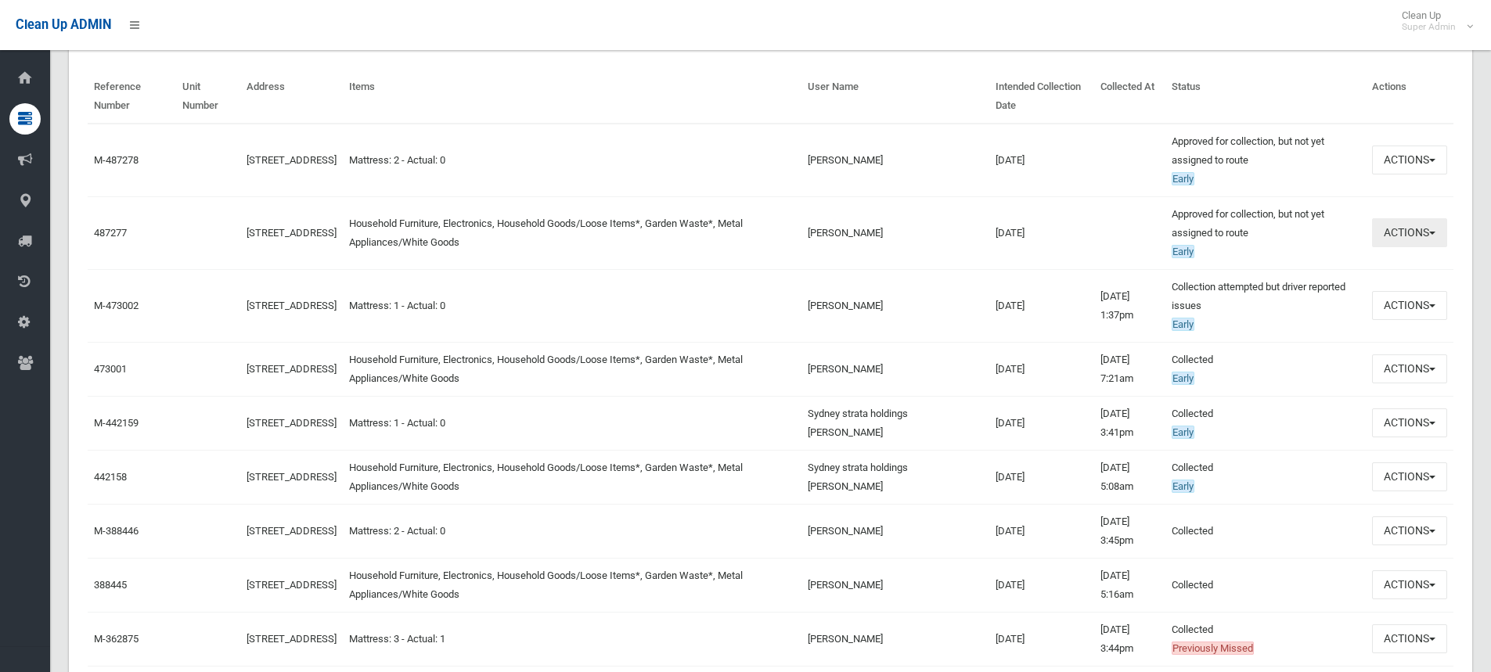
click at [1393, 242] on button "Actions" at bounding box center [1409, 232] width 75 height 29
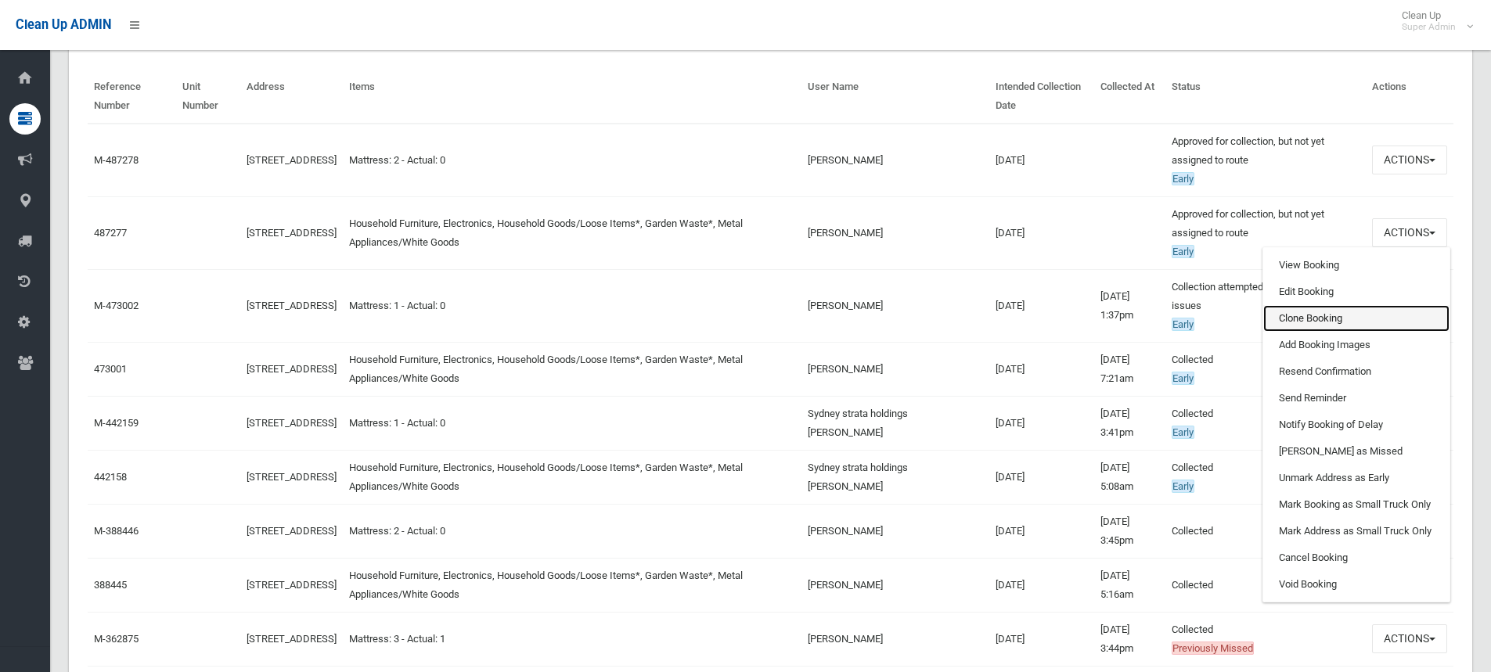
click at [1317, 325] on link "Clone Booking" at bounding box center [1356, 318] width 186 height 27
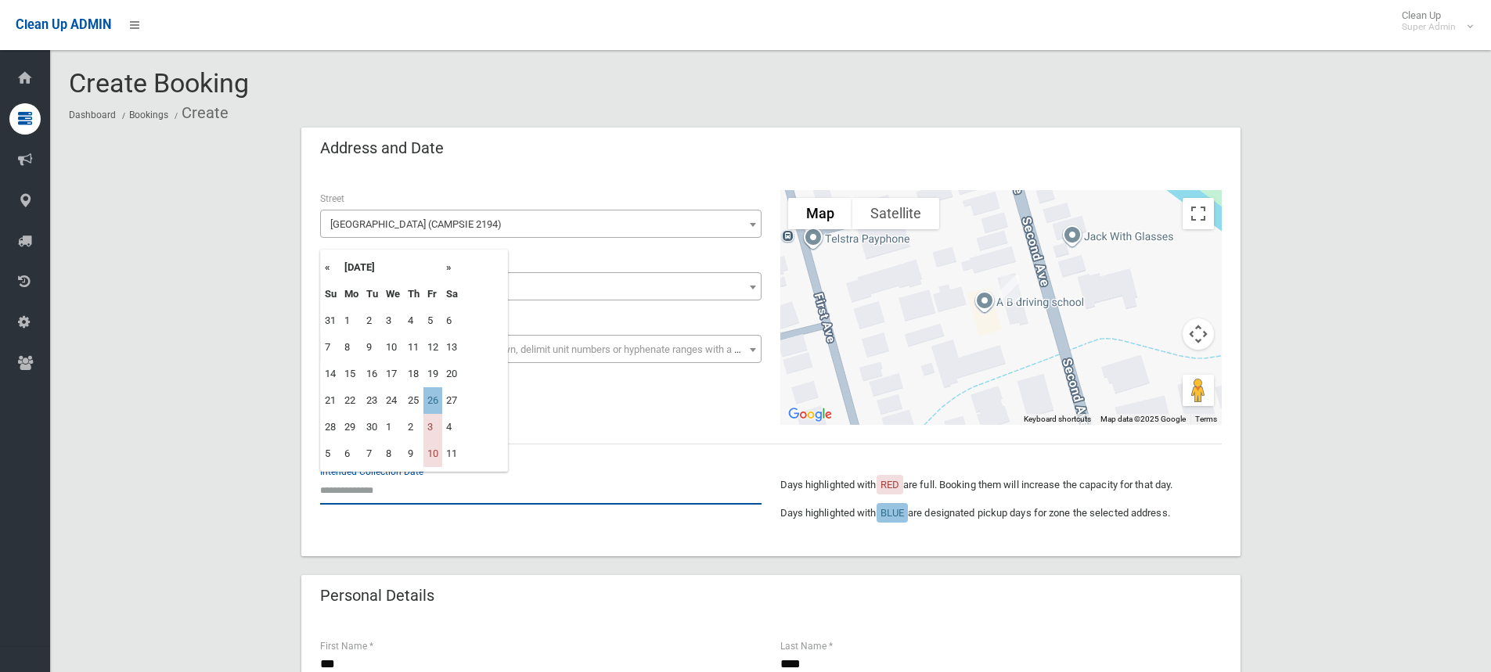
click at [403, 500] on input "text" at bounding box center [540, 490] width 441 height 29
click at [448, 268] on th "»" at bounding box center [452, 267] width 20 height 27
click at [436, 351] on td "12" at bounding box center [432, 347] width 19 height 27
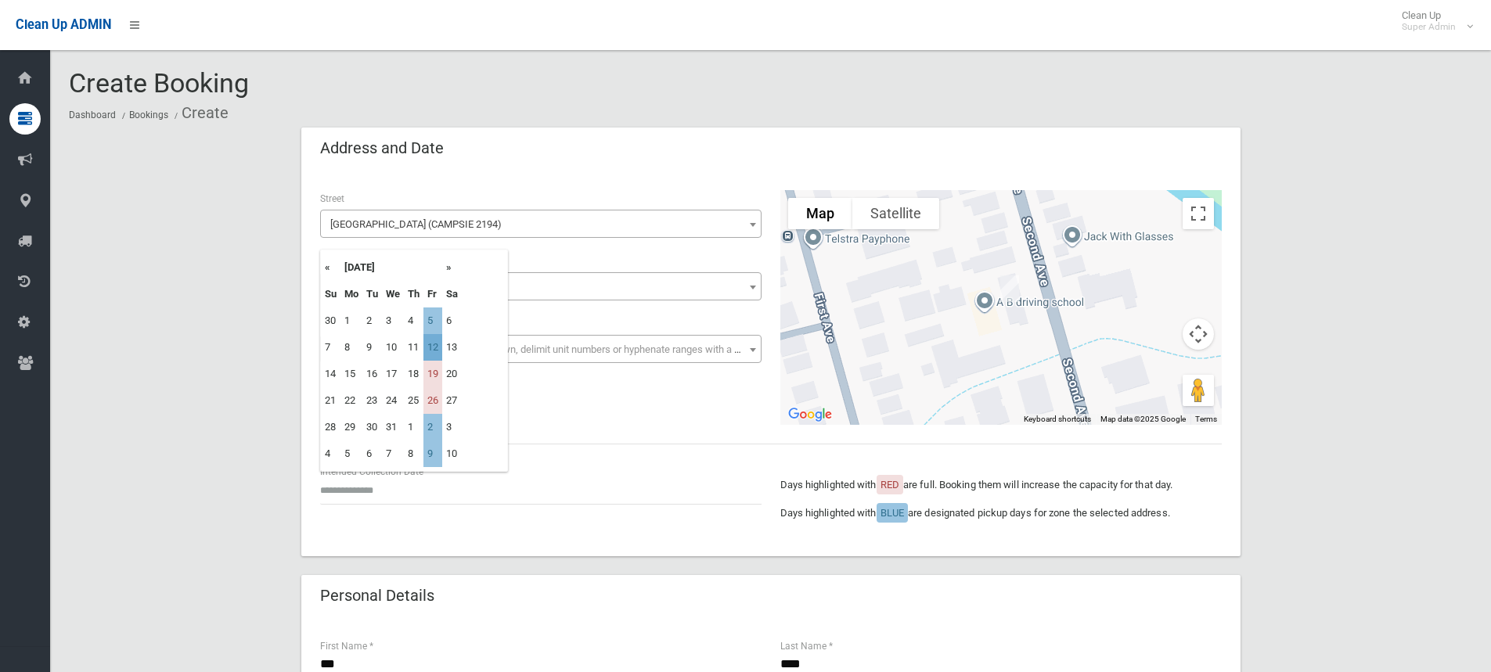
type input "**********"
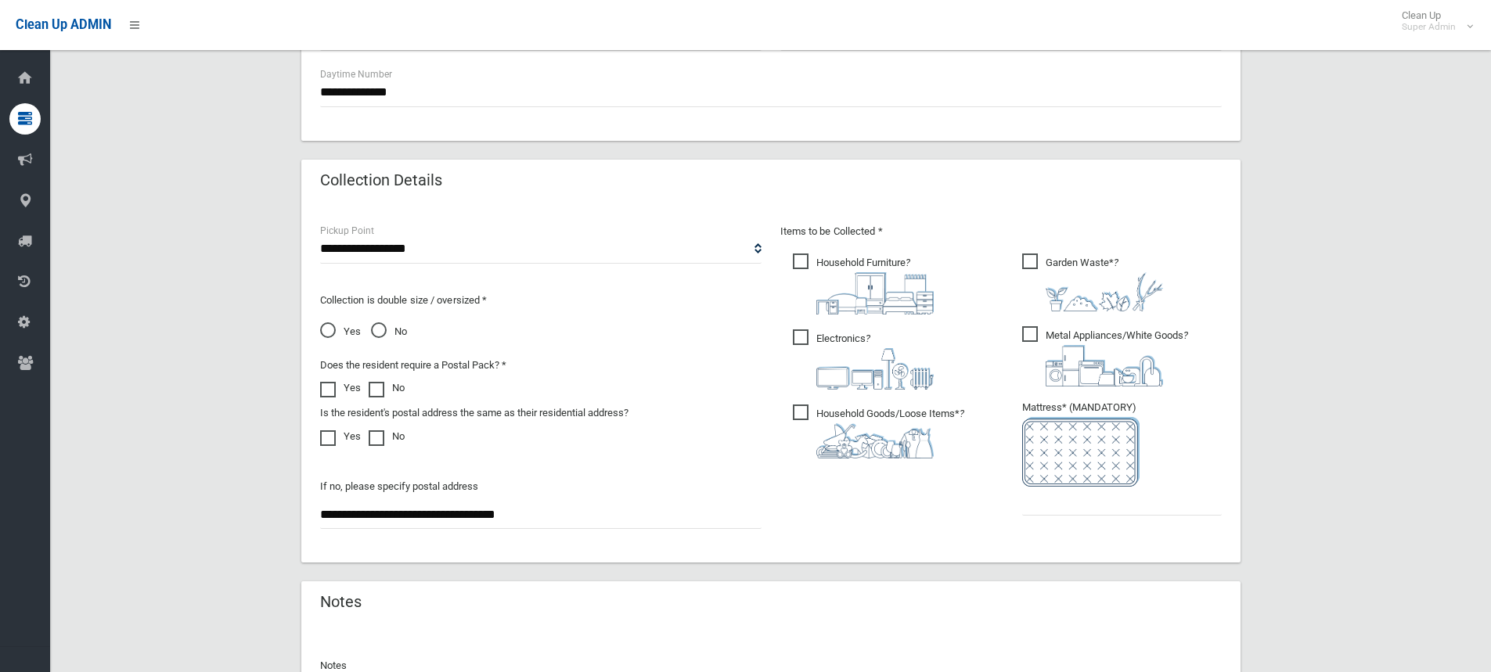
scroll to position [704, 0]
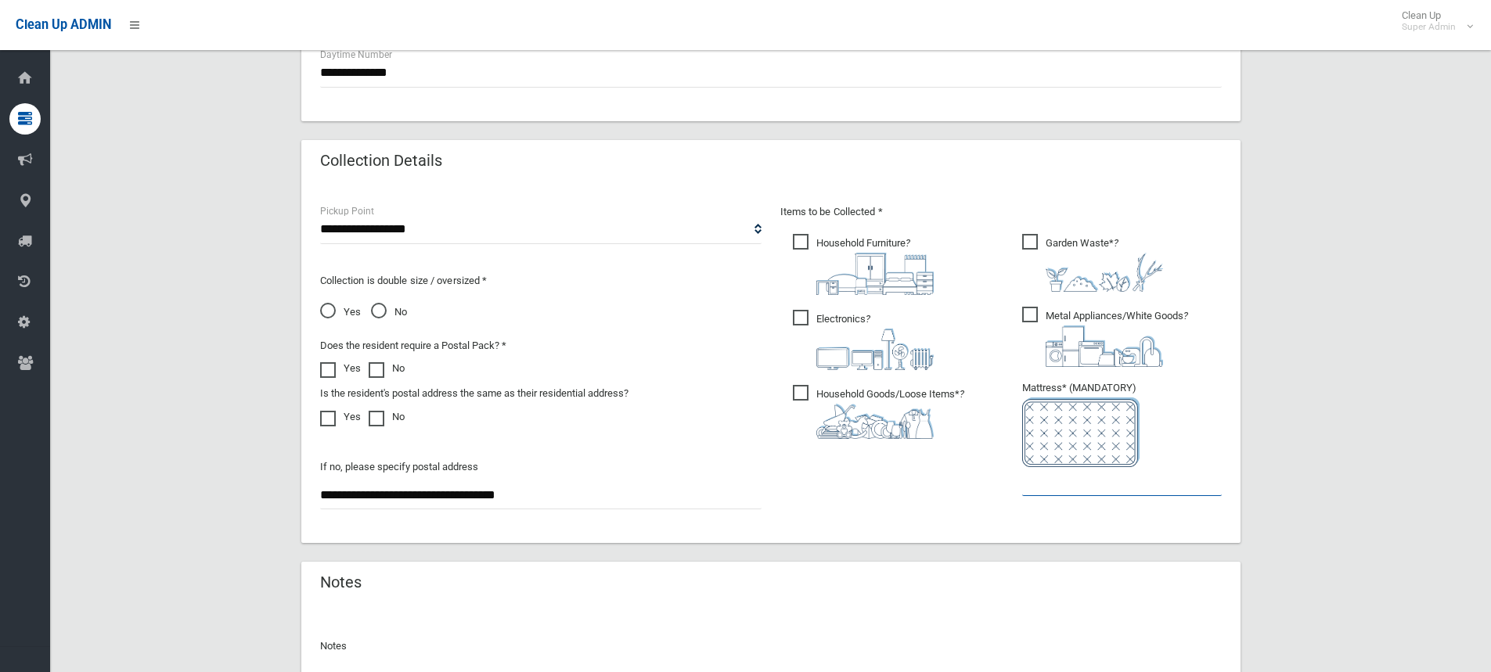
click at [1053, 481] on input "text" at bounding box center [1122, 481] width 200 height 29
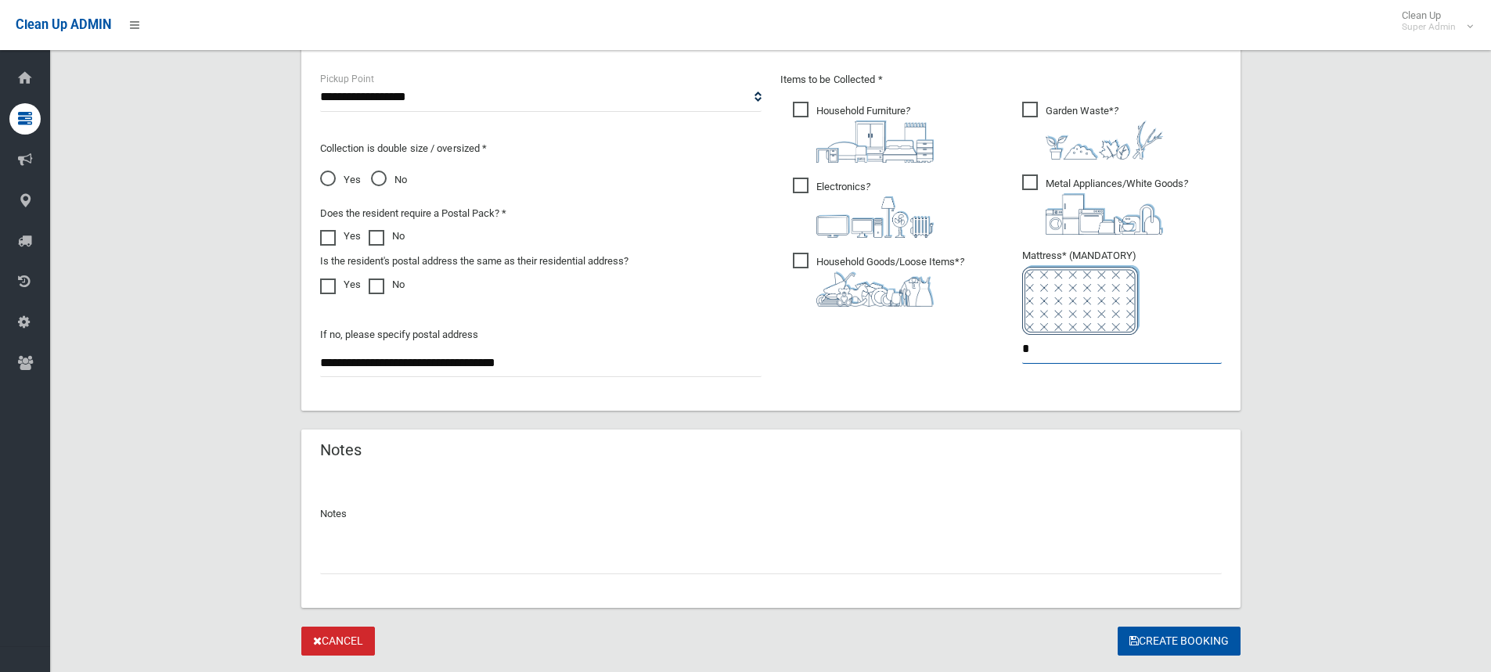
scroll to position [861, 0]
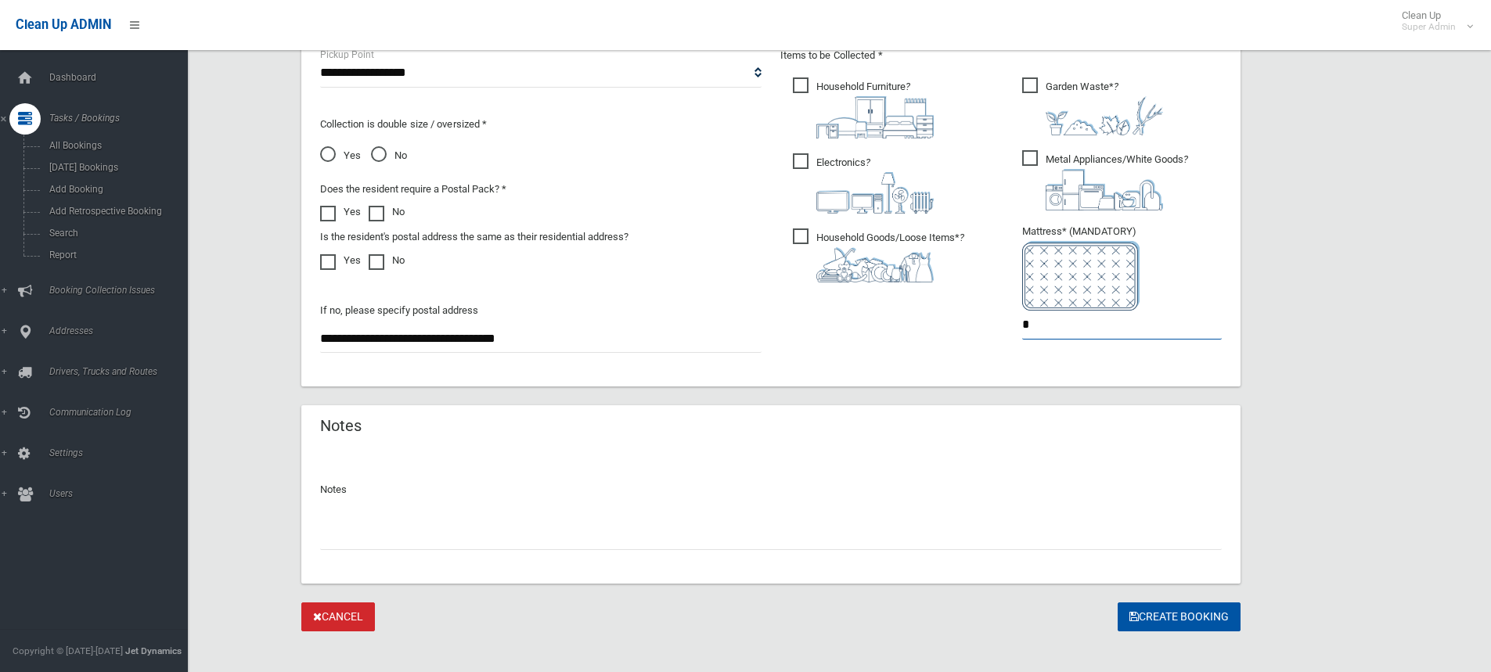
type input "*"
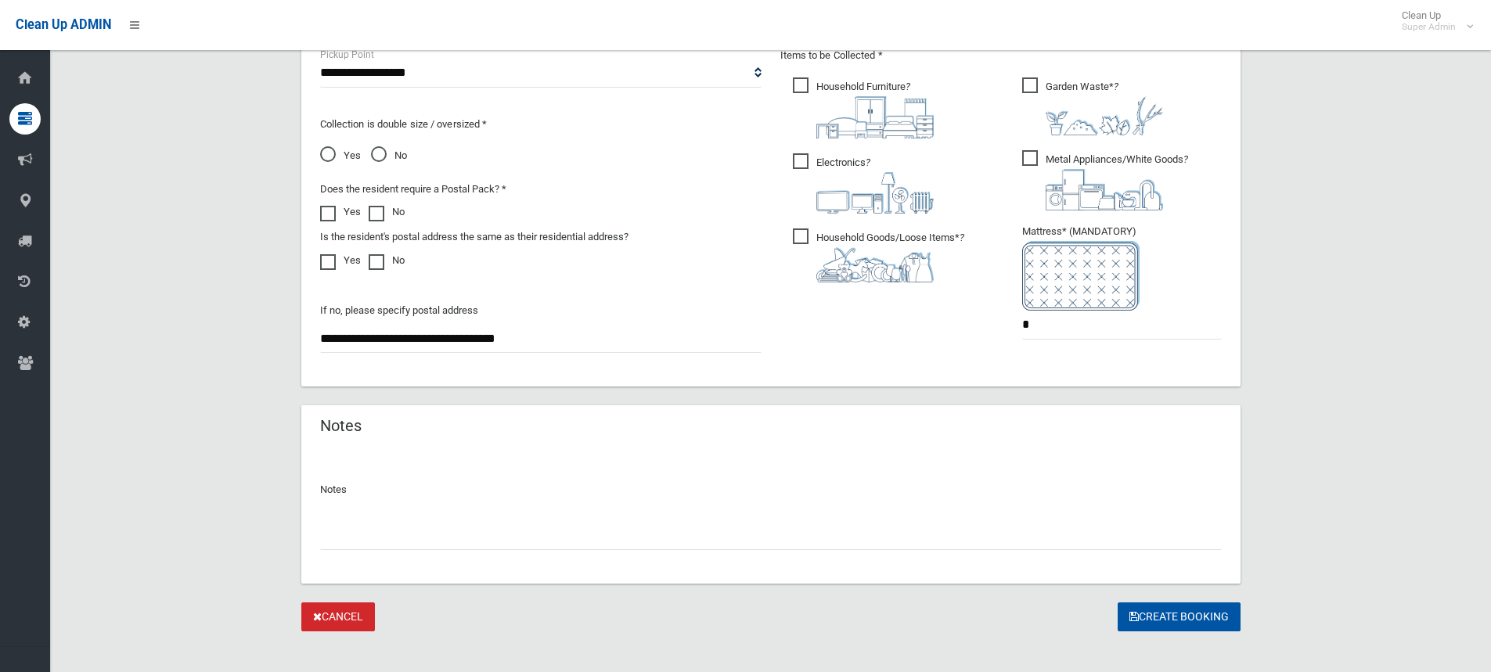
click at [405, 537] on input "text" at bounding box center [771, 535] width 902 height 29
paste input "**********"
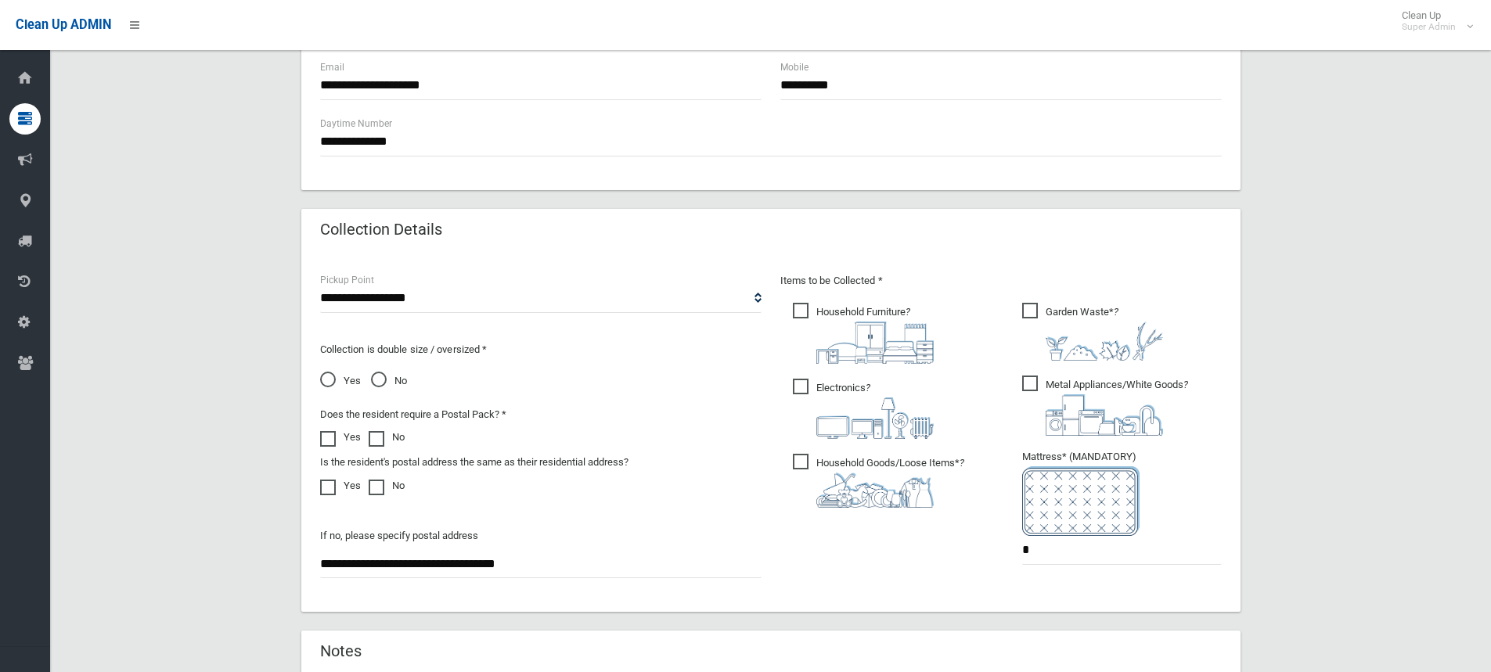
scroll to position [877, 0]
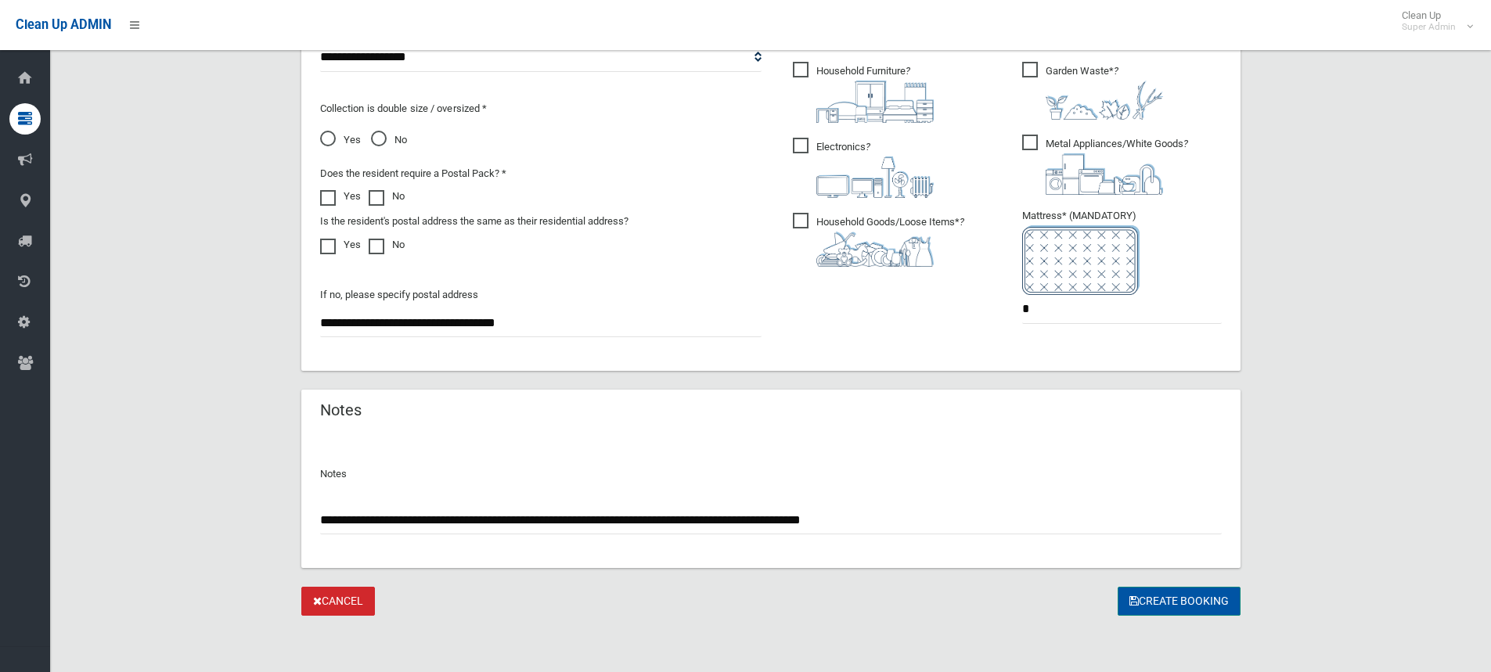
type input "**********"
click at [1146, 598] on button "Create Booking" at bounding box center [1179, 601] width 123 height 29
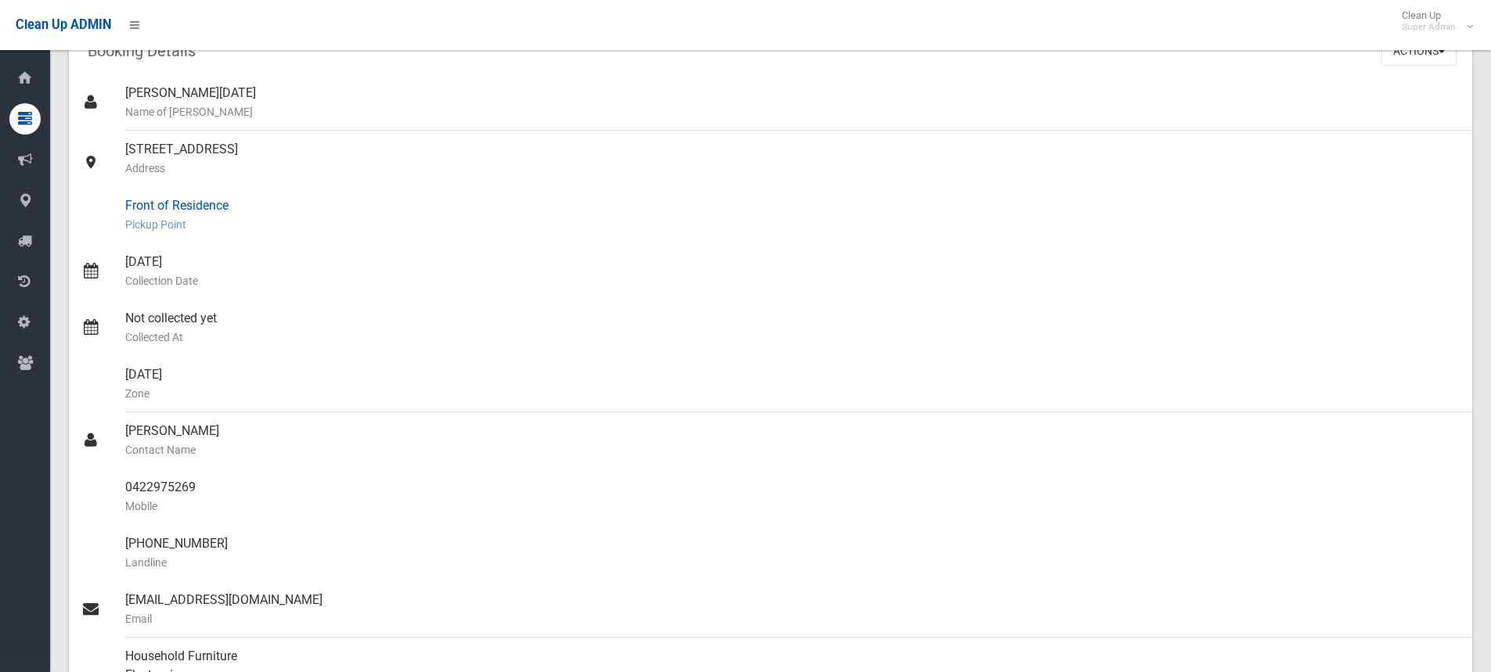
scroll to position [78, 0]
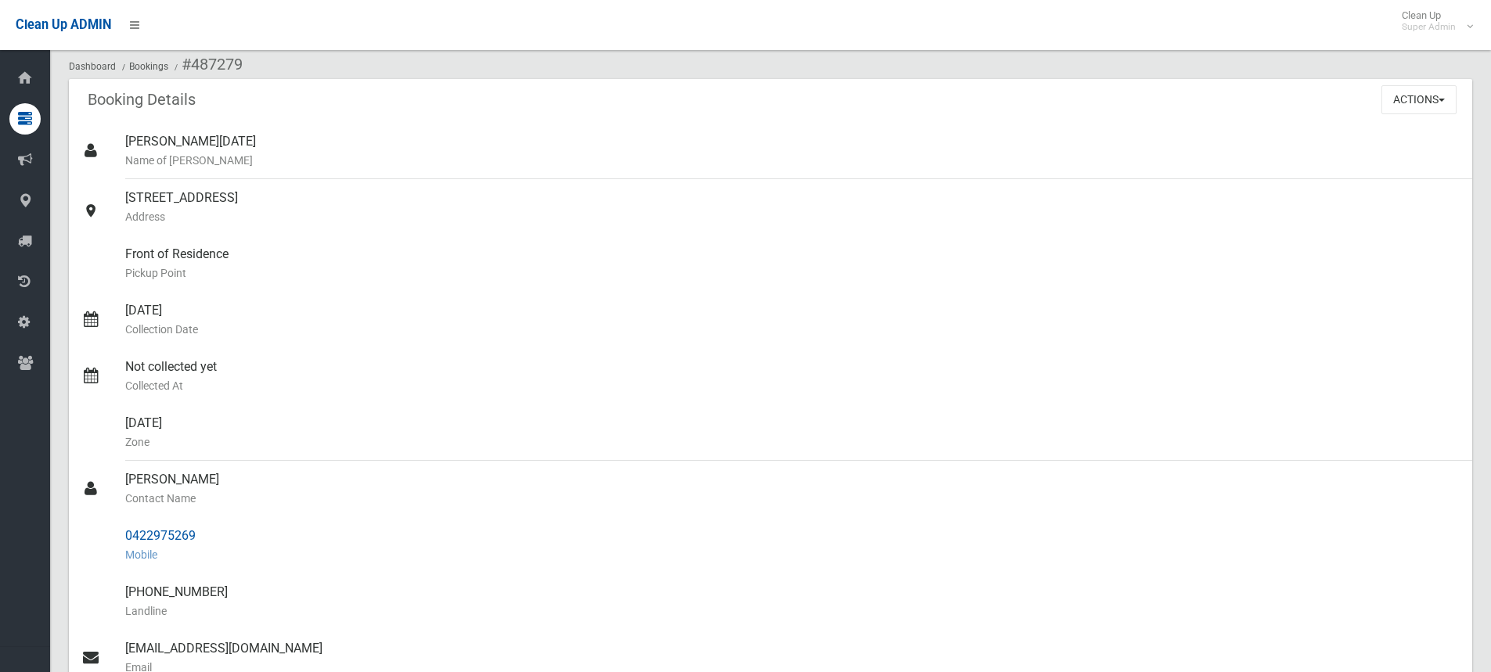
drag, startPoint x: 197, startPoint y: 539, endPoint x: 127, endPoint y: 534, distance: 70.6
click at [127, 534] on div "0422975269 Mobile" at bounding box center [792, 545] width 1335 height 56
copy div "0422975269"
